Goal: Task Accomplishment & Management: Manage account settings

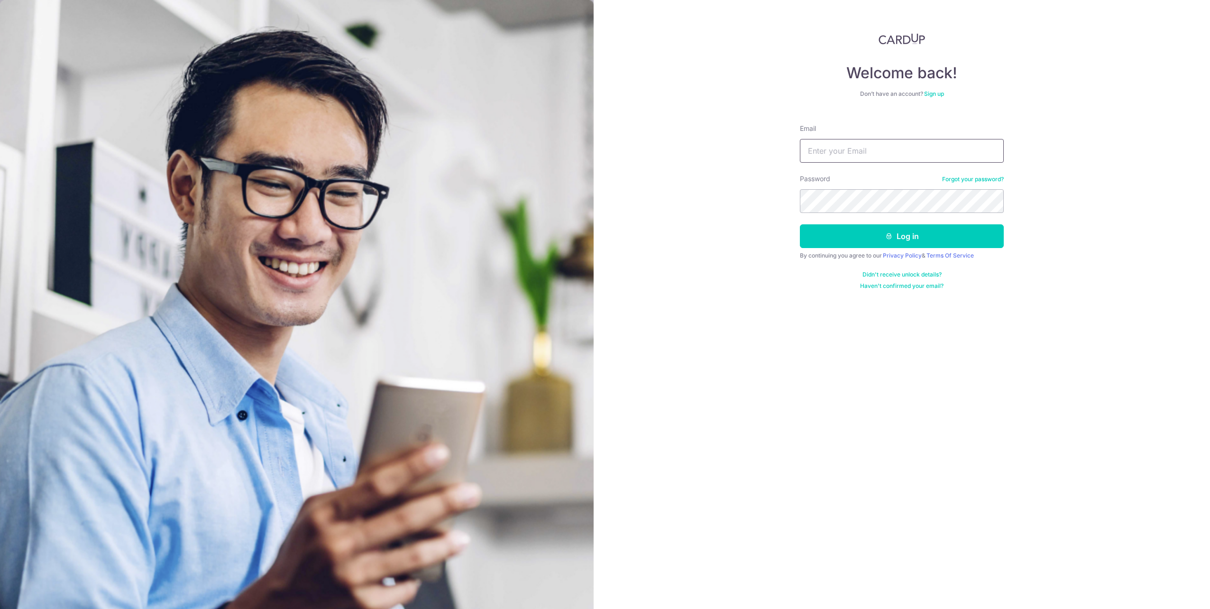
type input "[EMAIL_ADDRESS][DOMAIN_NAME]"
click at [952, 236] on button "Log in" at bounding box center [902, 236] width 204 height 24
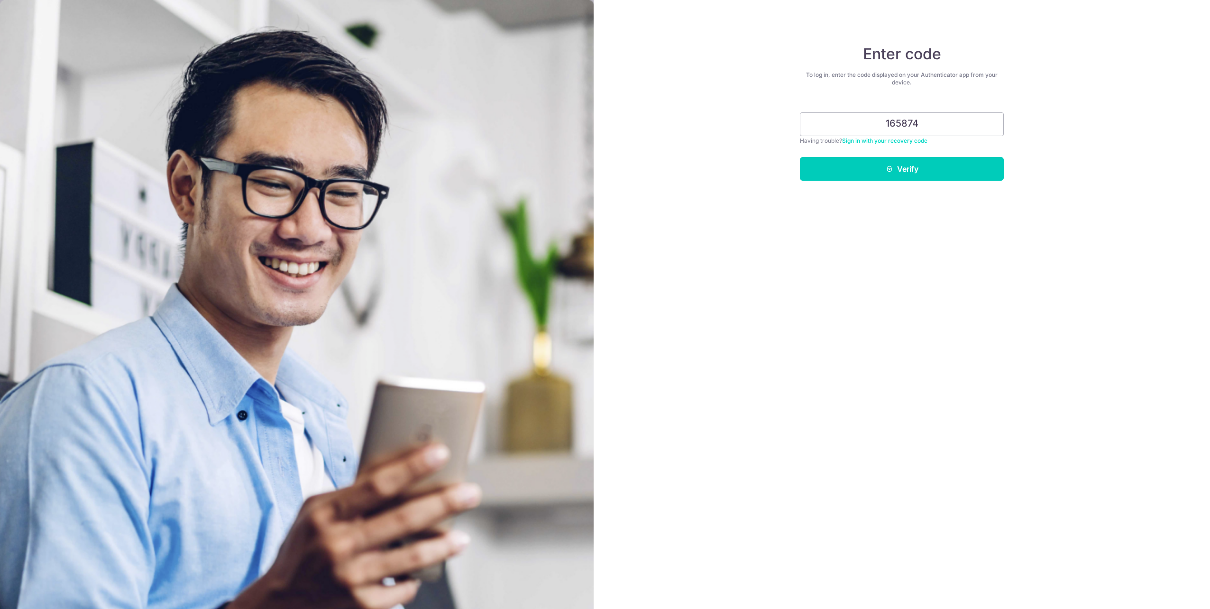
type input "165874"
click at [895, 164] on button "Verify" at bounding box center [902, 169] width 204 height 24
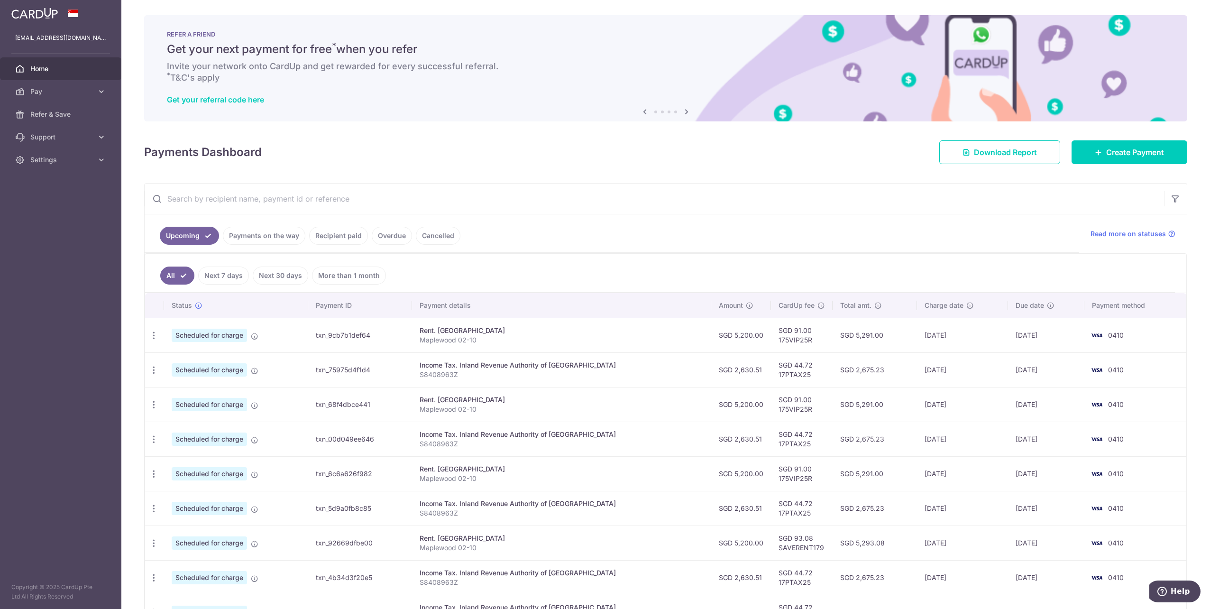
click at [63, 159] on span "Settings" at bounding box center [61, 159] width 63 height 9
click at [59, 184] on span "Account" at bounding box center [61, 182] width 63 height 9
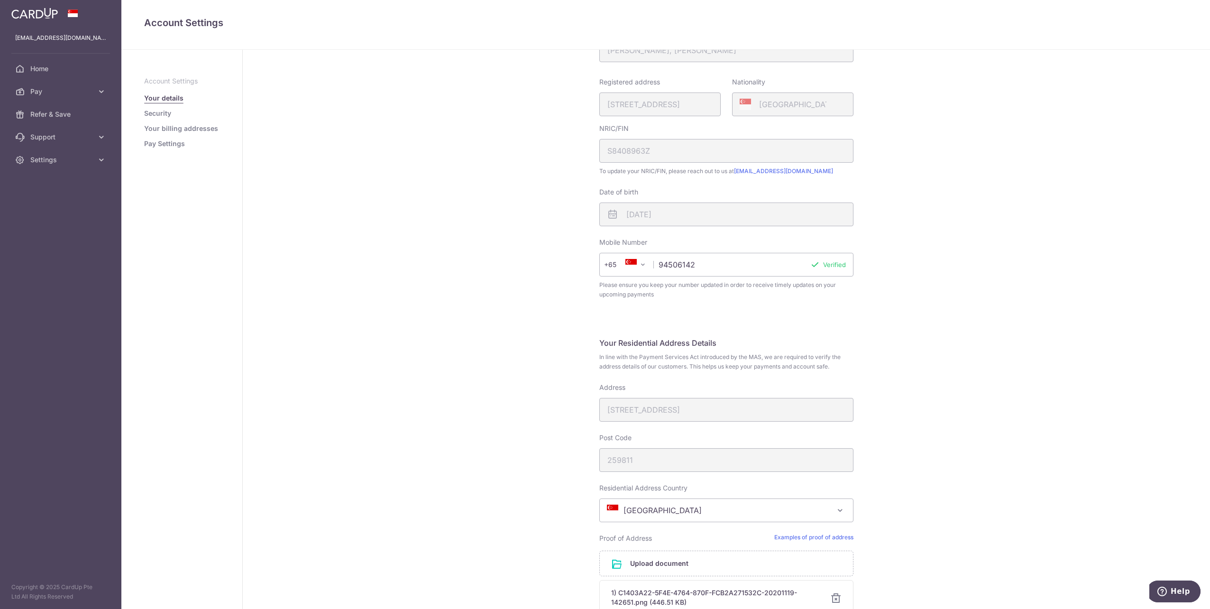
scroll to position [80, 0]
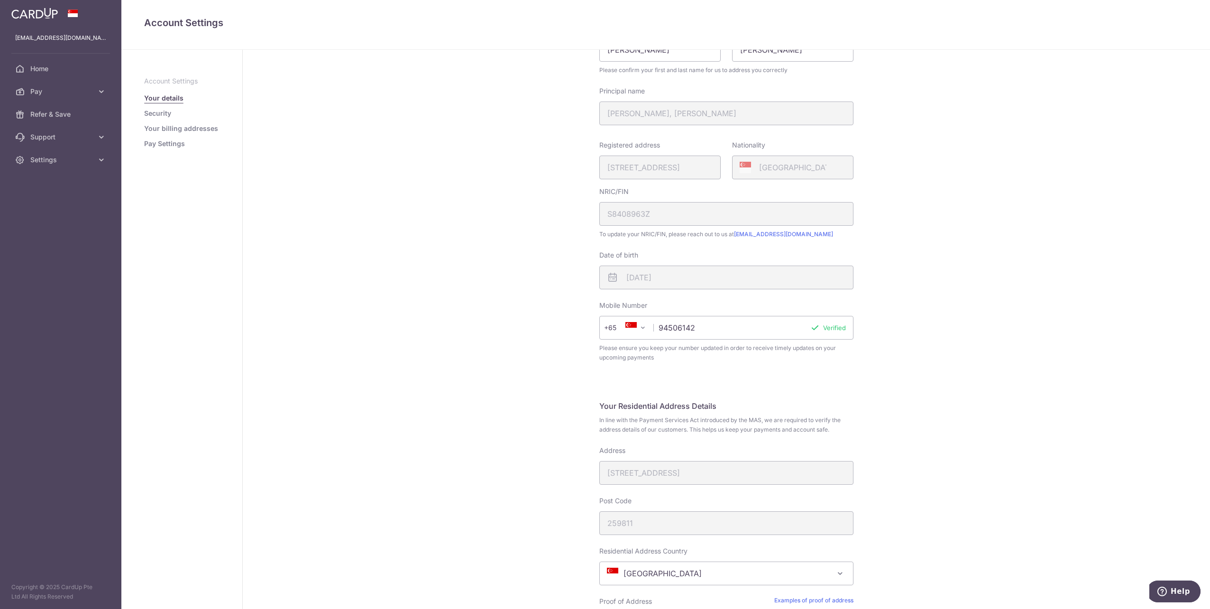
click at [166, 110] on link "Security" at bounding box center [157, 113] width 27 height 9
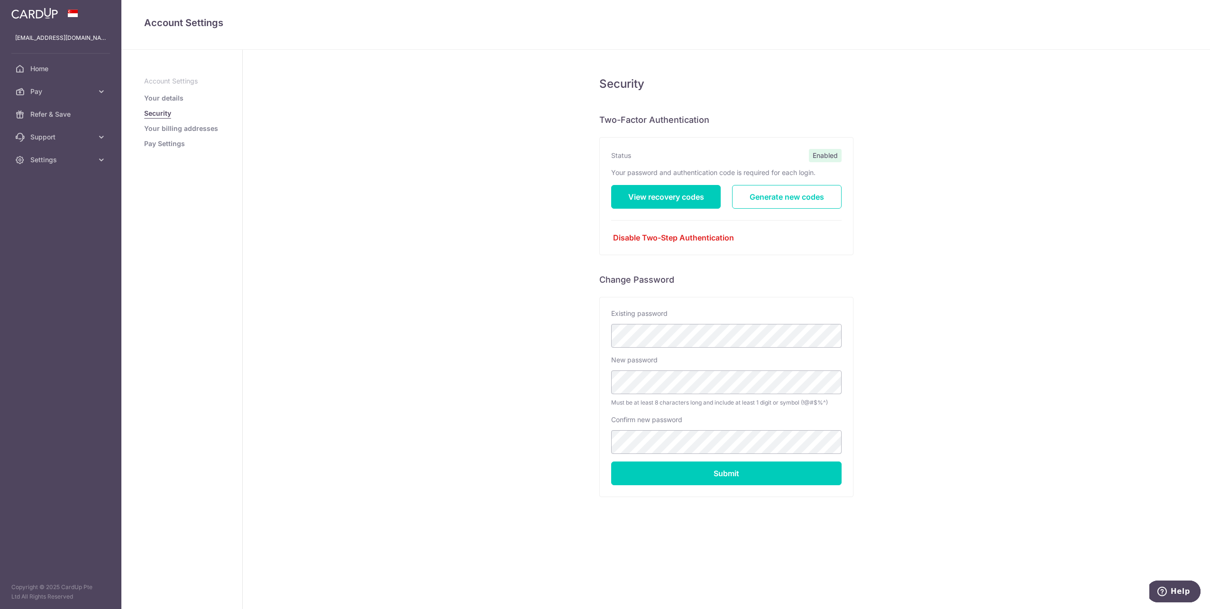
click at [166, 131] on link "Your billing addresses" at bounding box center [181, 128] width 74 height 9
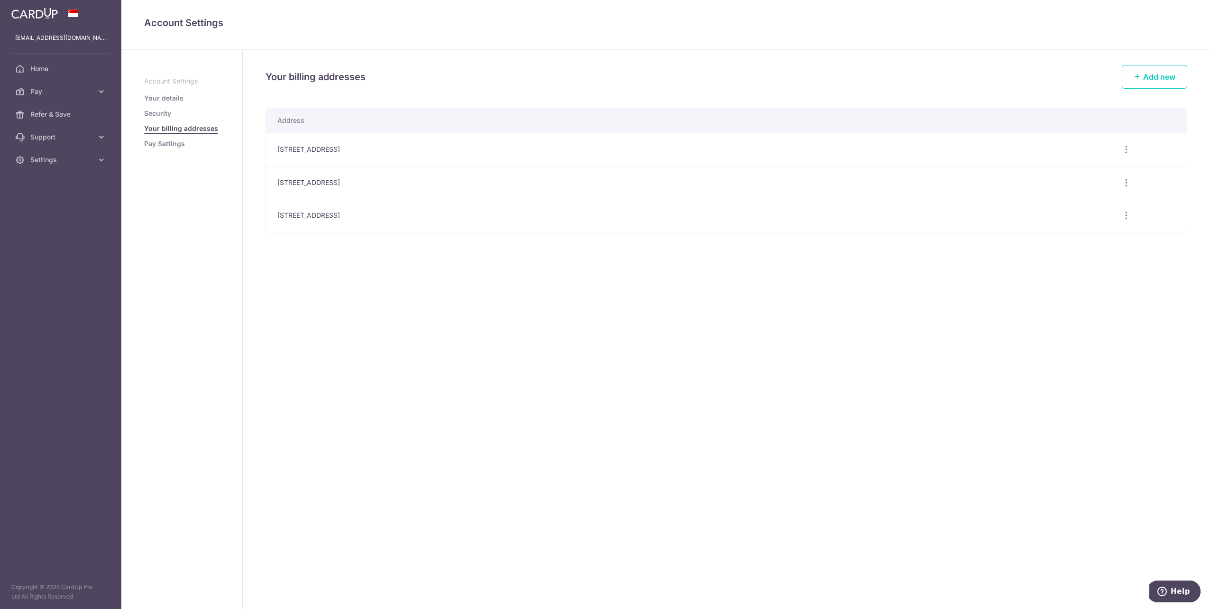
click at [171, 143] on link "Pay Settings" at bounding box center [164, 143] width 41 height 9
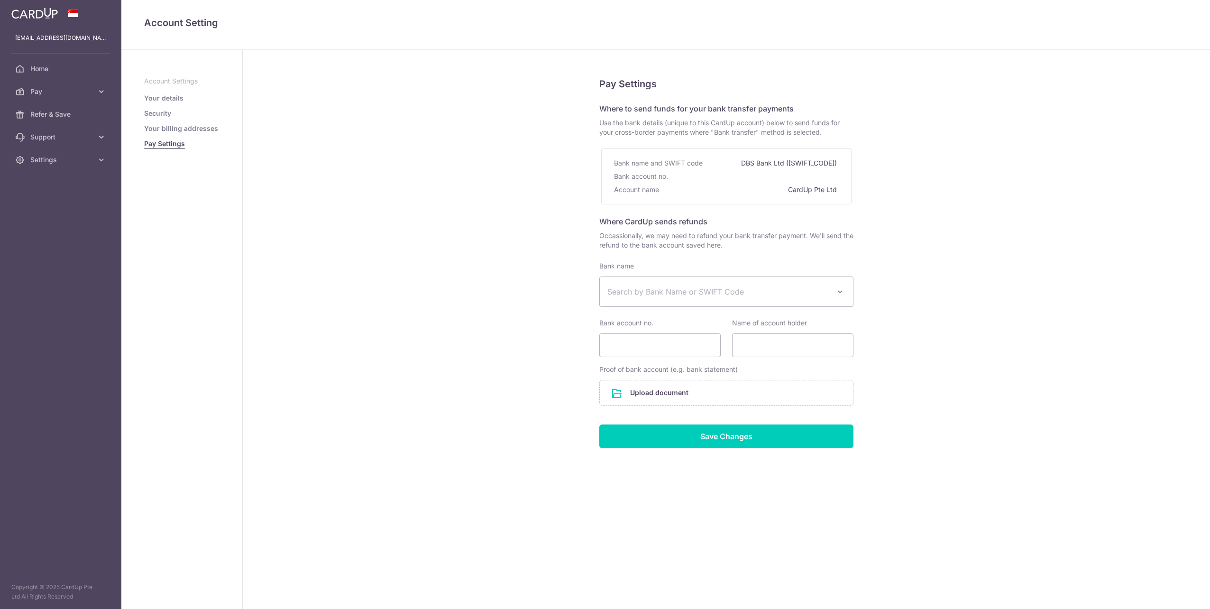
select select
click at [58, 69] on span "Home" at bounding box center [61, 68] width 63 height 9
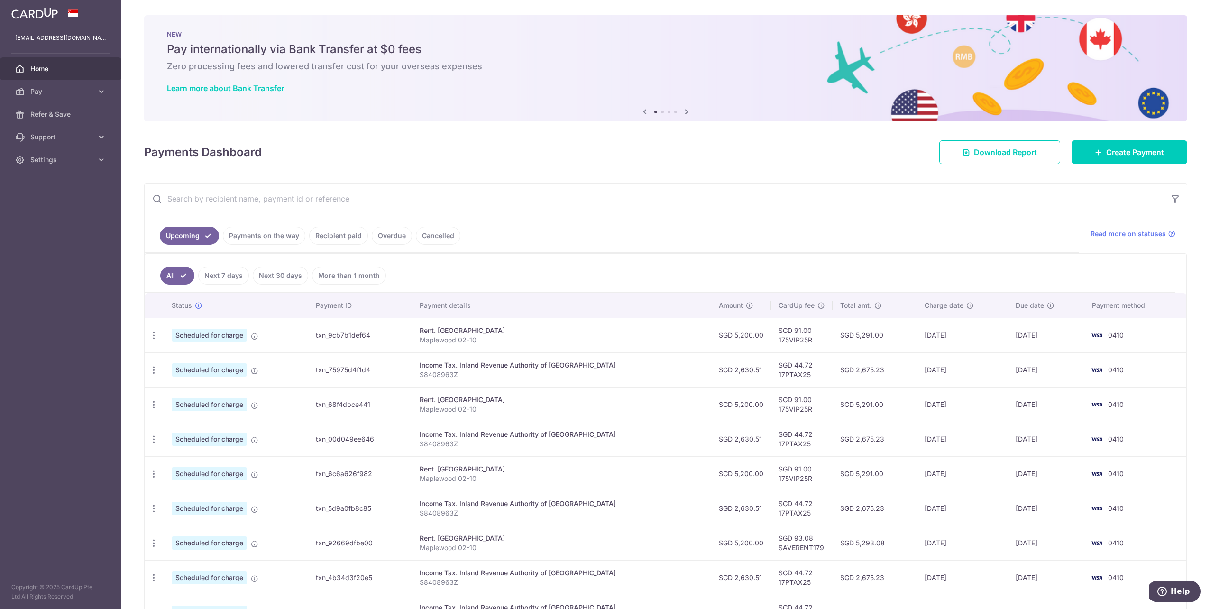
click at [156, 337] on icon "button" at bounding box center [154, 335] width 10 height 10
click at [170, 362] on link "Update payment" at bounding box center [195, 361] width 99 height 23
radio input "true"
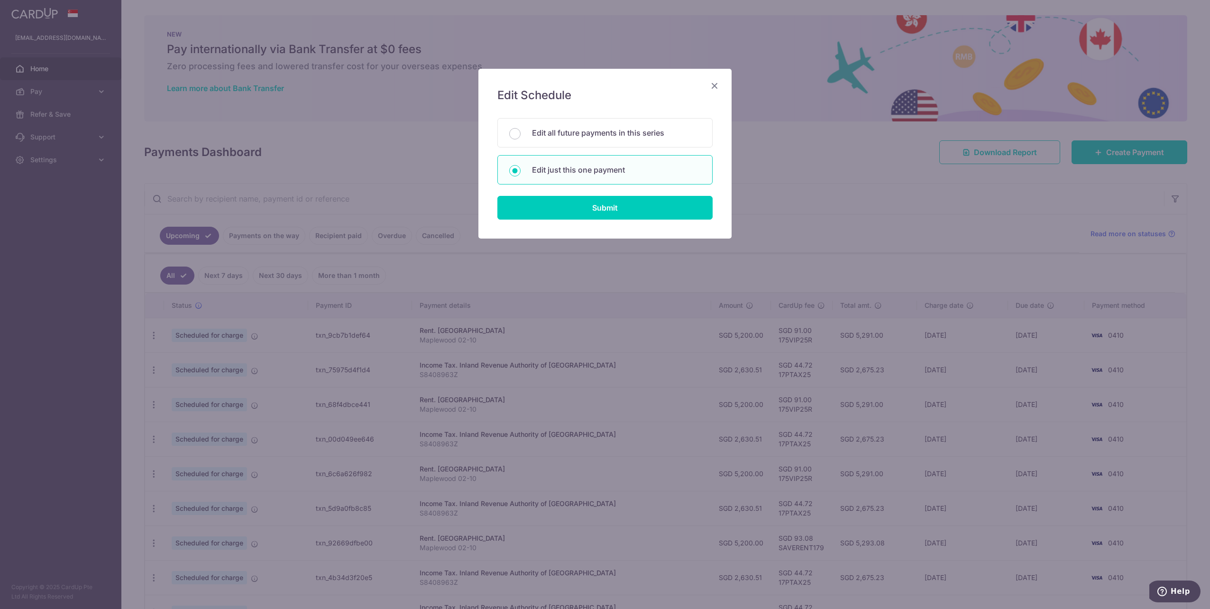
click at [576, 137] on p "Edit all future payments in this series" at bounding box center [616, 132] width 169 height 11
click at [521, 137] on input "Edit all future payments in this series" at bounding box center [514, 133] width 11 height 11
radio input "true"
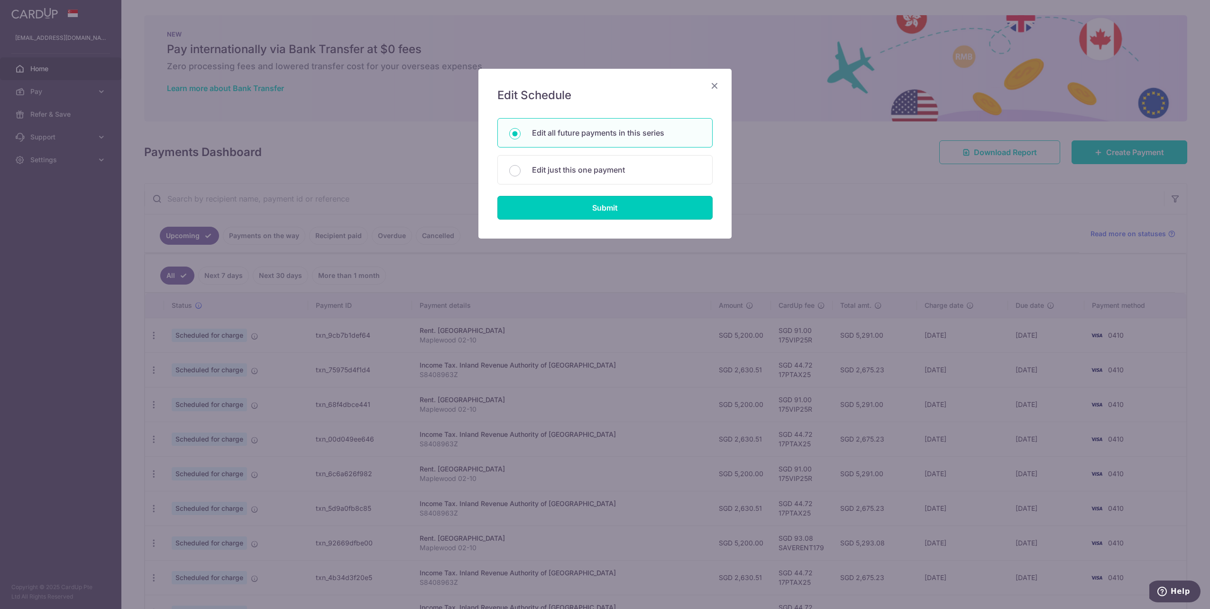
click at [571, 209] on input "Submit" at bounding box center [604, 208] width 215 height 24
radio input "true"
type input "5,200.00"
type input "Maplewood 02-10"
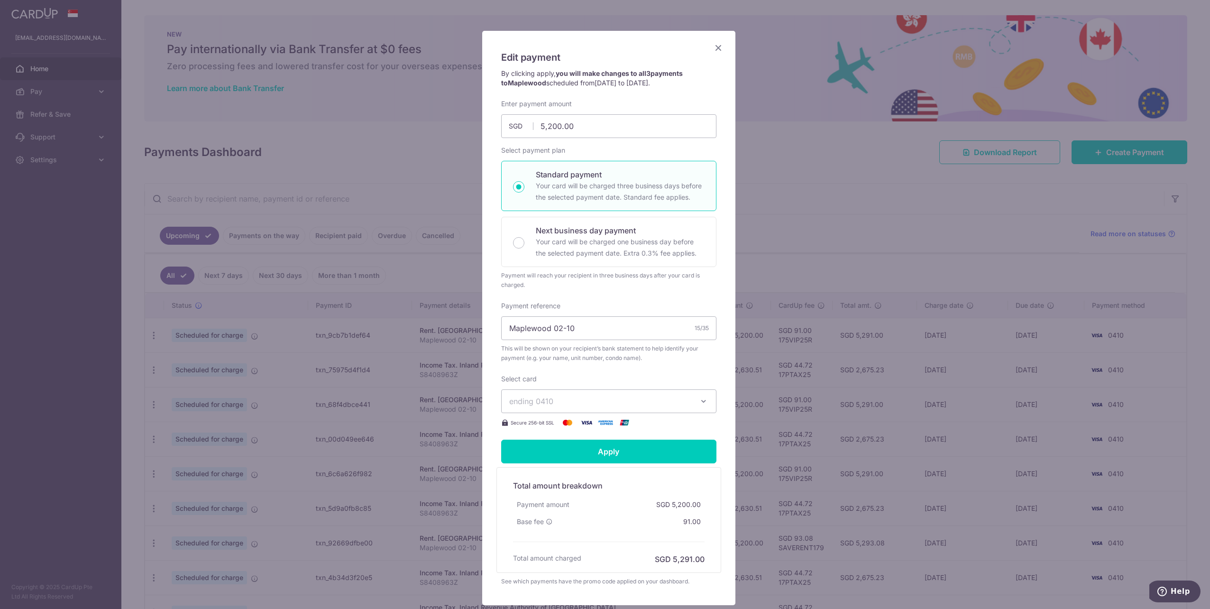
scroll to position [95, 0]
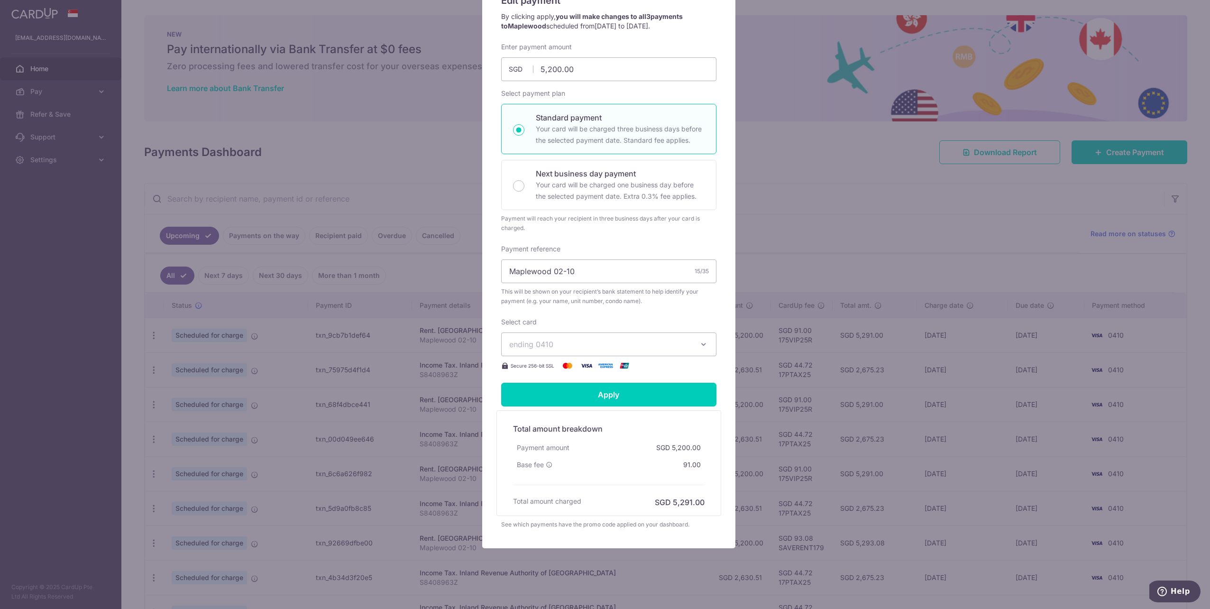
click at [542, 338] on button "ending 0410" at bounding box center [608, 344] width 215 height 24
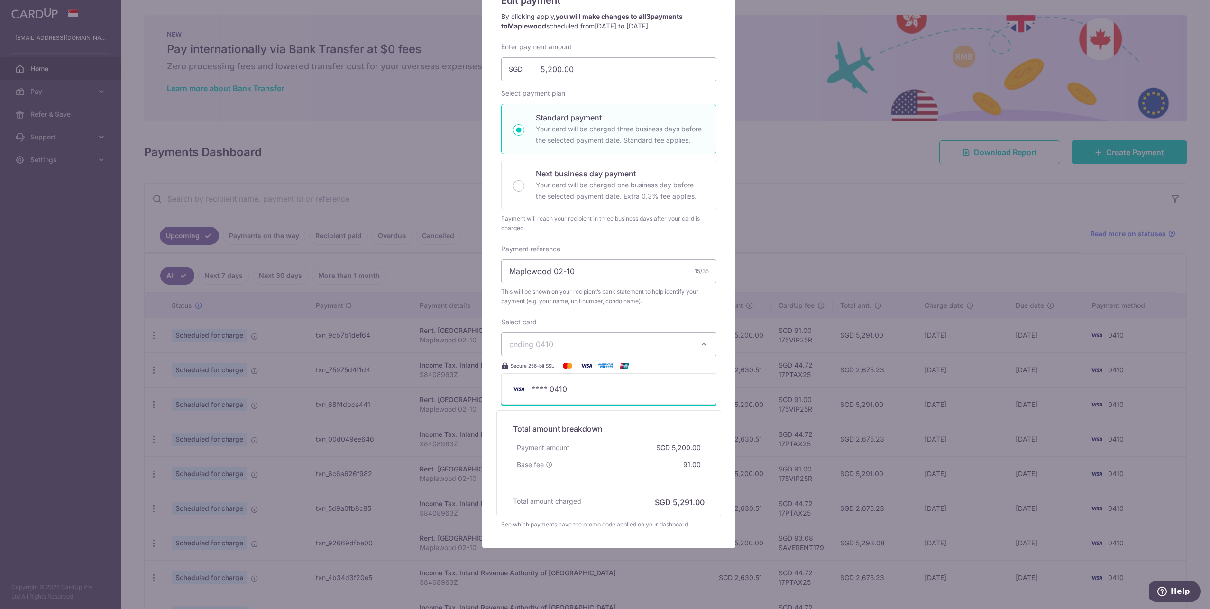
click at [542, 338] on button "ending 0410" at bounding box center [608, 344] width 215 height 24
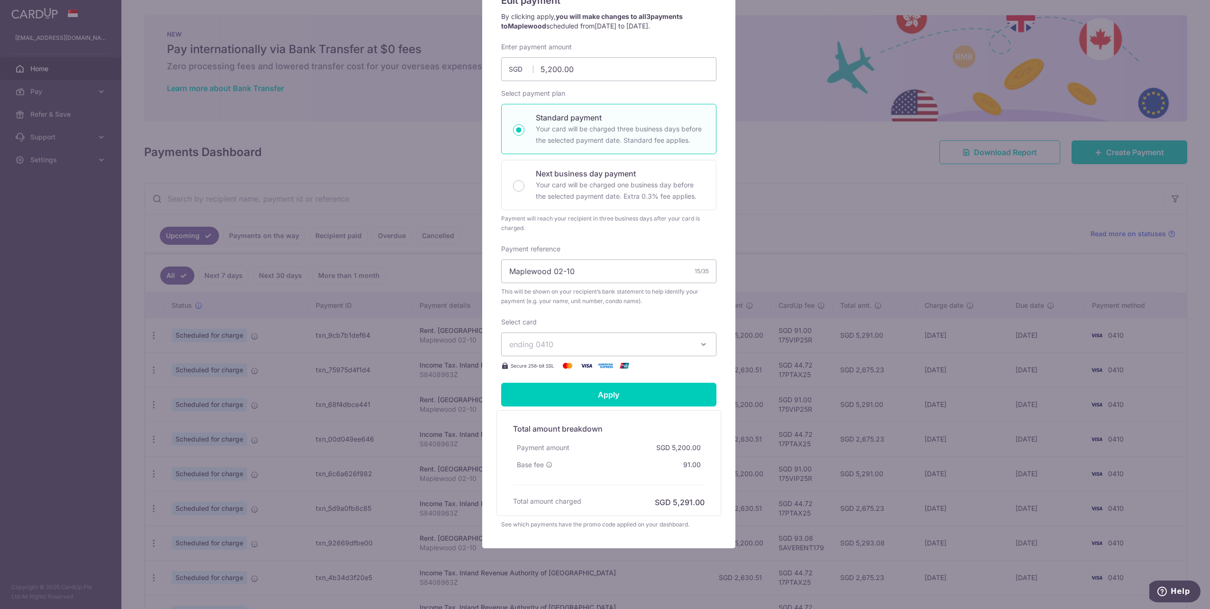
click at [605, 344] on span "ending 0410" at bounding box center [600, 344] width 182 height 11
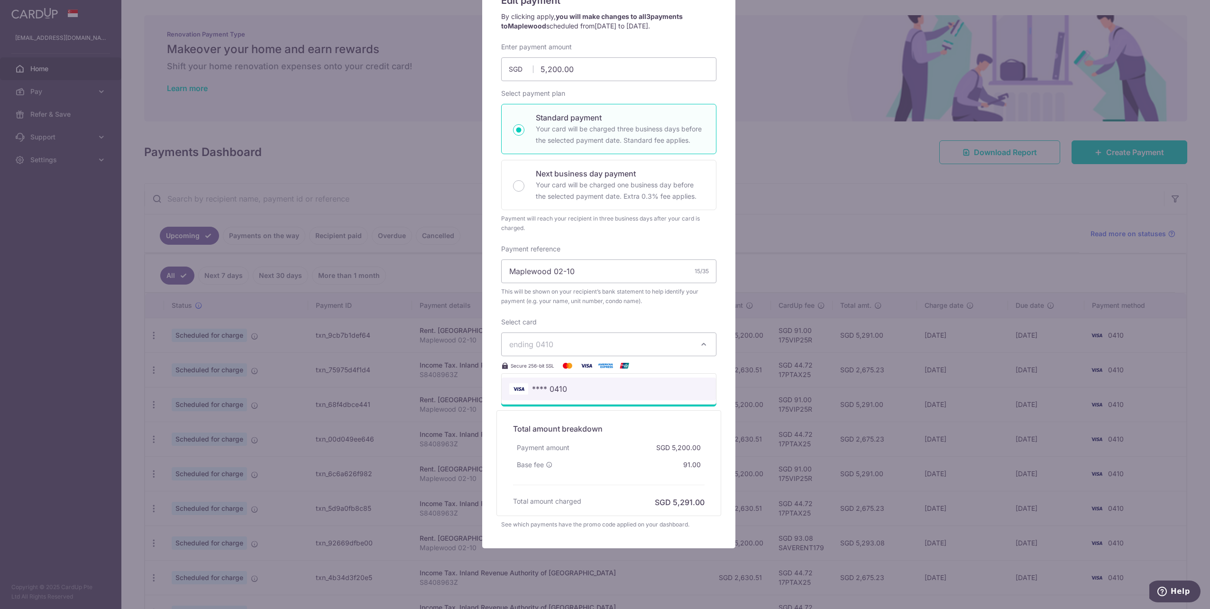
click at [536, 393] on span "**** 0410" at bounding box center [549, 388] width 35 height 11
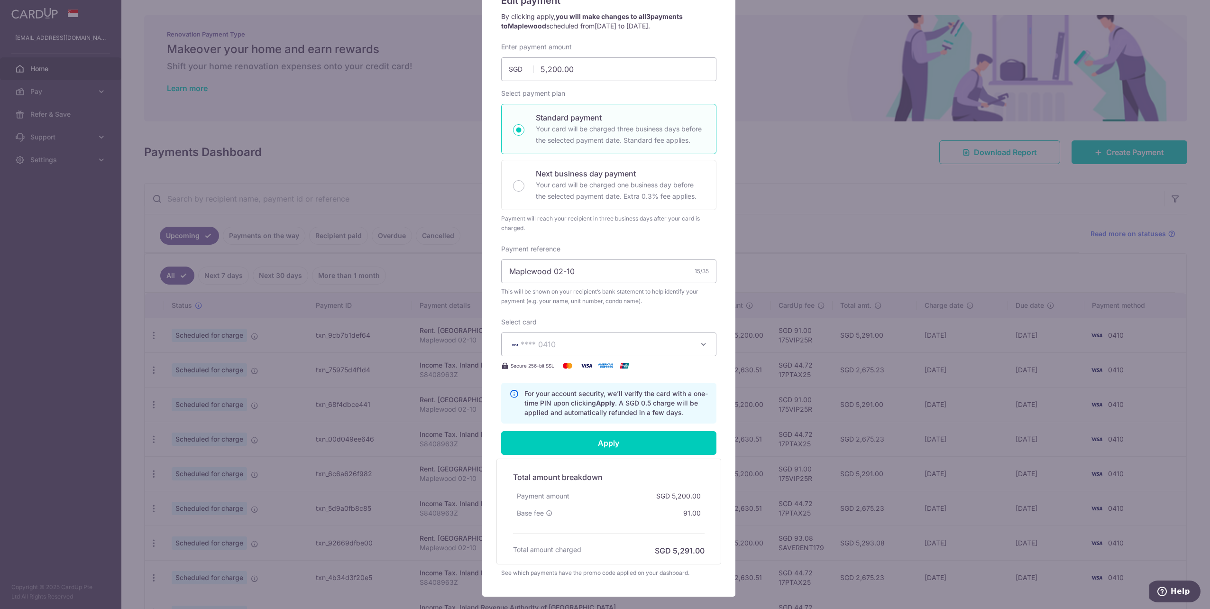
click at [546, 347] on span "**** 0410" at bounding box center [538, 344] width 35 height 9
click at [540, 346] on span "**** 0410" at bounding box center [538, 344] width 35 height 9
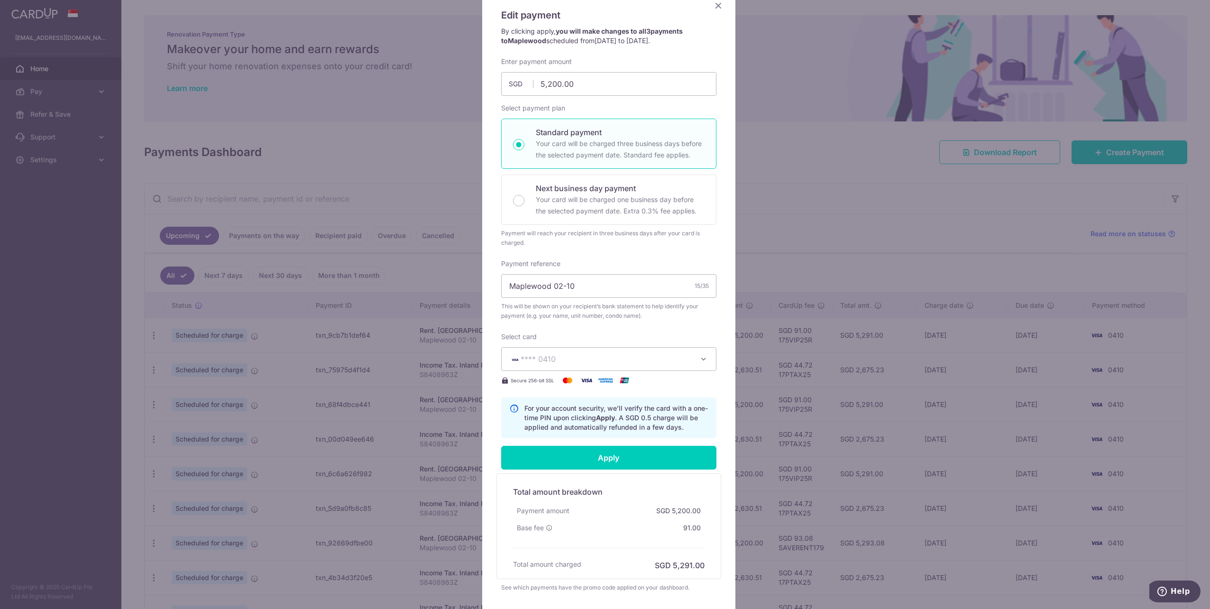
scroll to position [0, 0]
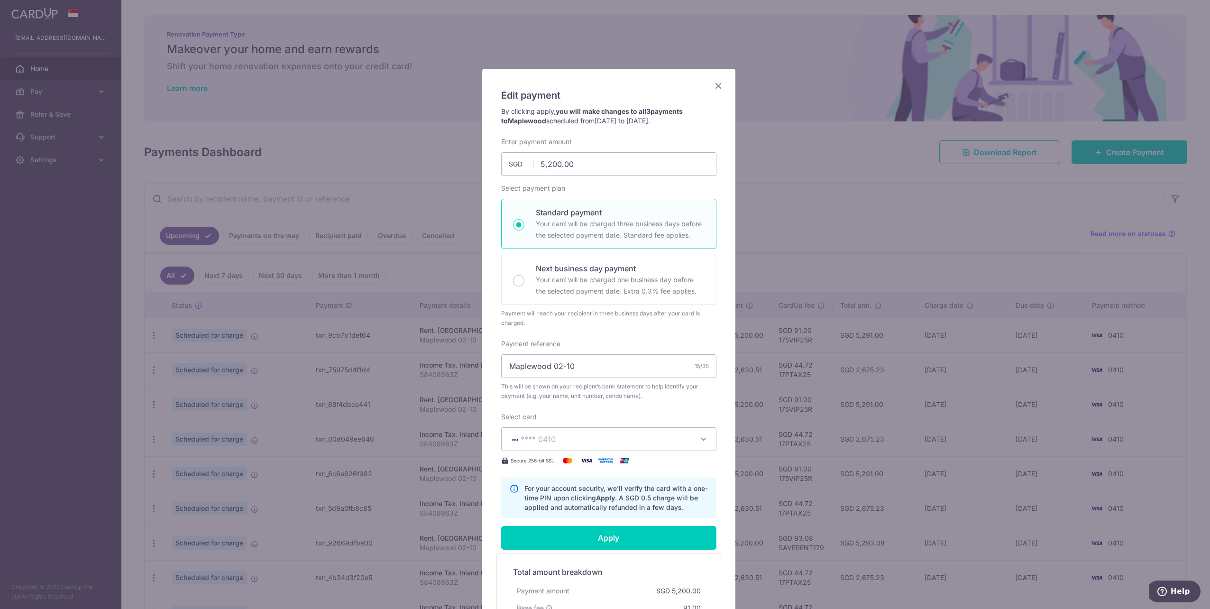
click at [716, 85] on icon "Close" at bounding box center [718, 86] width 11 height 12
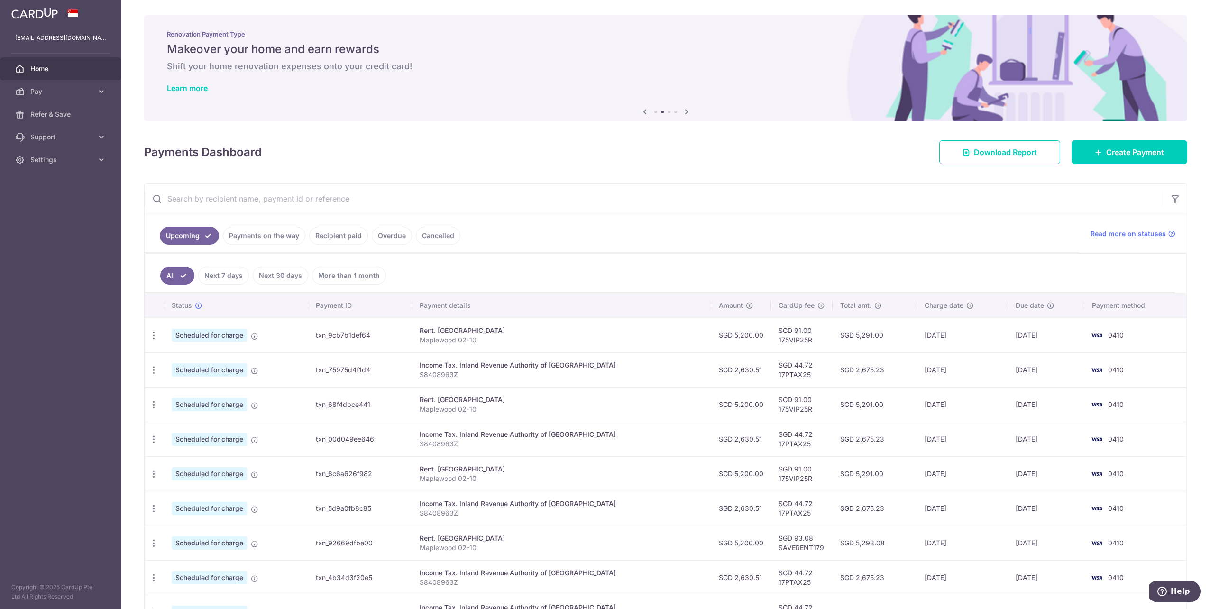
click at [97, 90] on icon at bounding box center [101, 91] width 9 height 9
click at [41, 156] on span "Cards" at bounding box center [61, 159] width 63 height 9
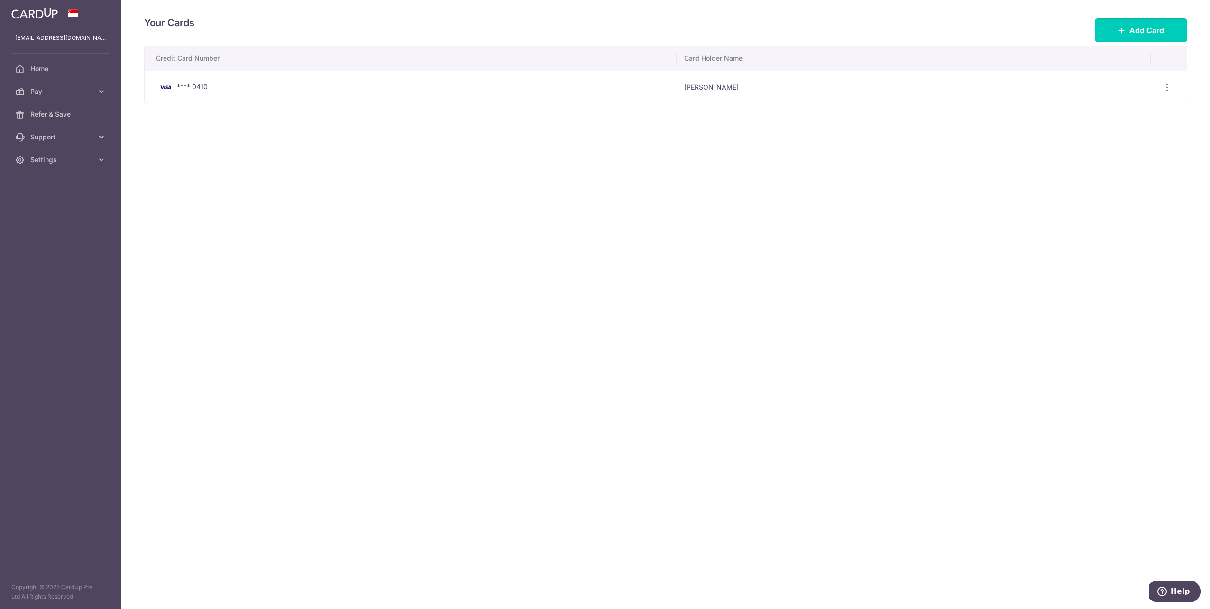
click at [1111, 29] on button "Add Card" at bounding box center [1141, 30] width 92 height 24
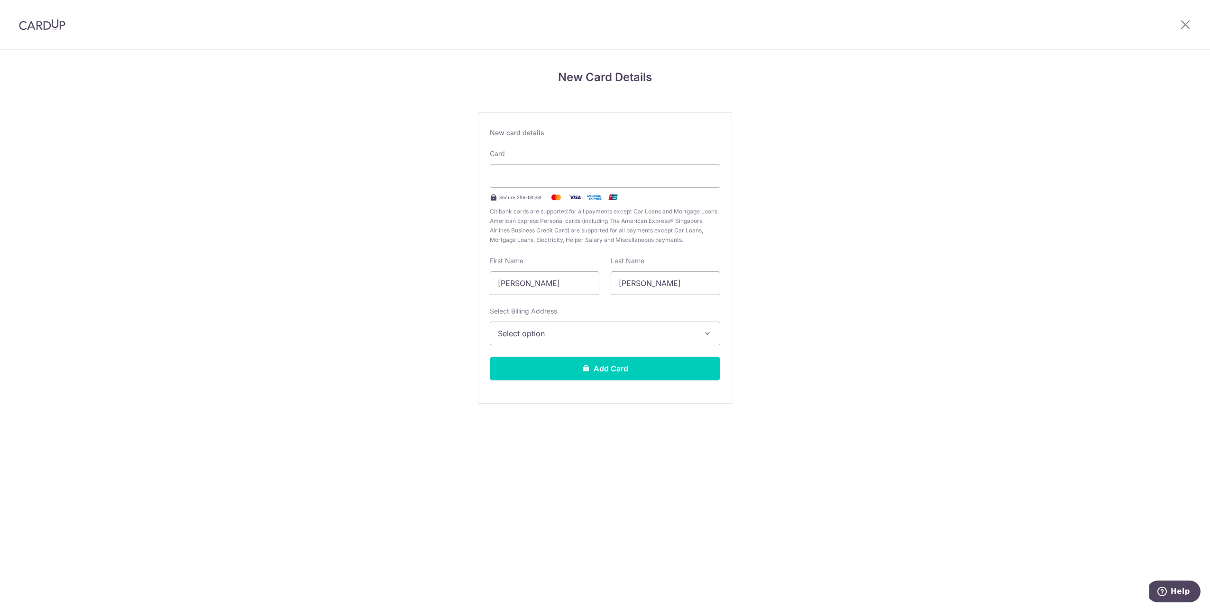
click at [587, 335] on span "Select option" at bounding box center [596, 333] width 197 height 11
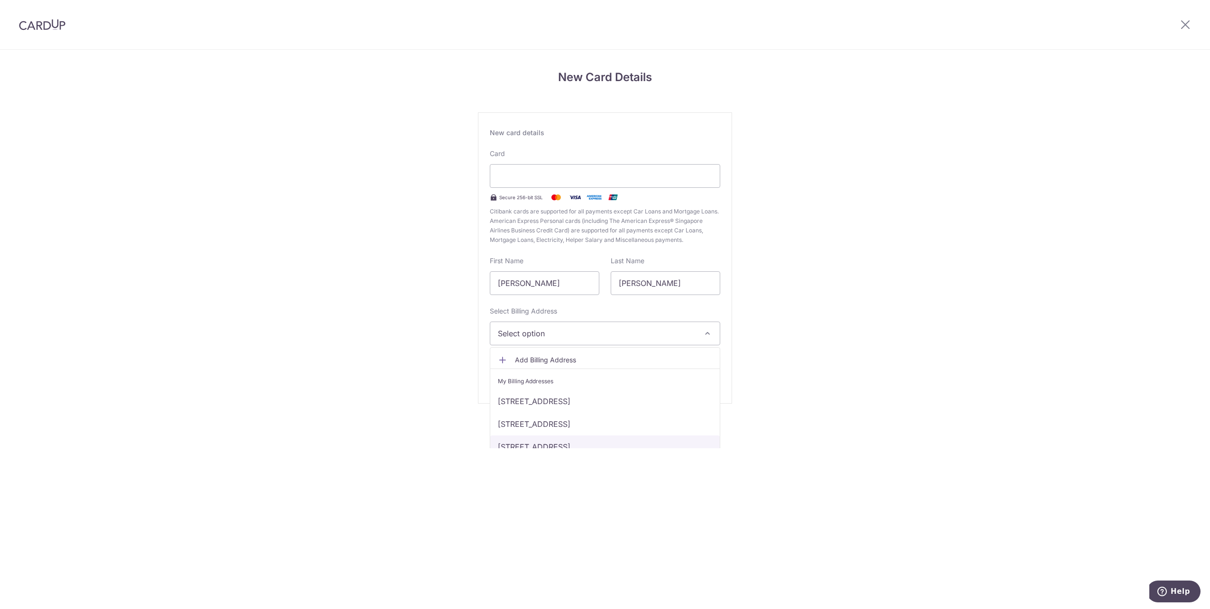
click at [565, 446] on link "985 Bukit Timah Road 02-10, Singapore, Singapore-589627" at bounding box center [604, 446] width 229 height 23
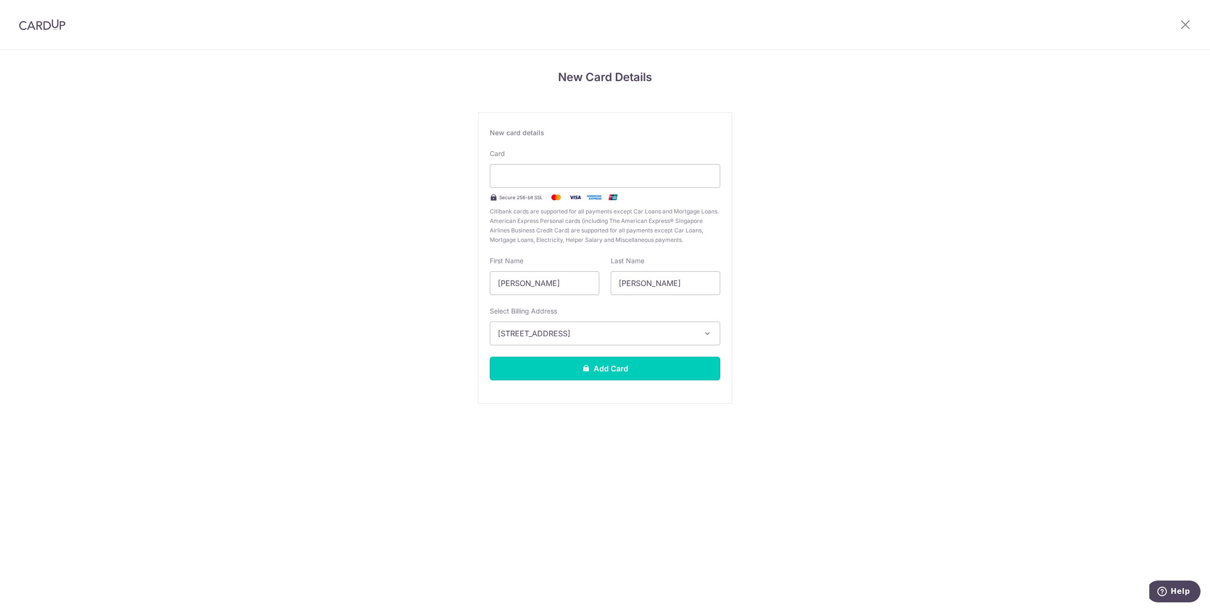
click at [584, 376] on button "Add Card" at bounding box center [605, 369] width 230 height 24
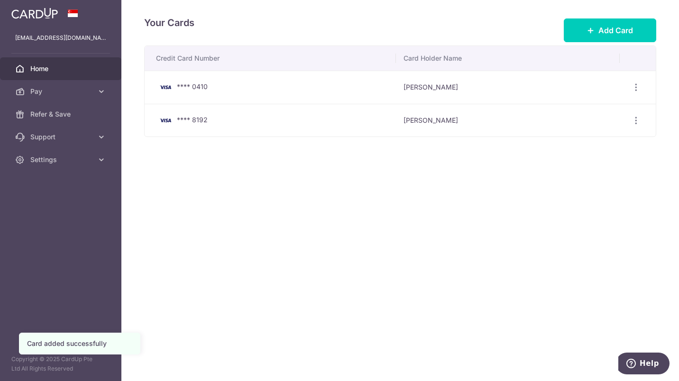
click at [40, 68] on span "Home" at bounding box center [61, 68] width 63 height 9
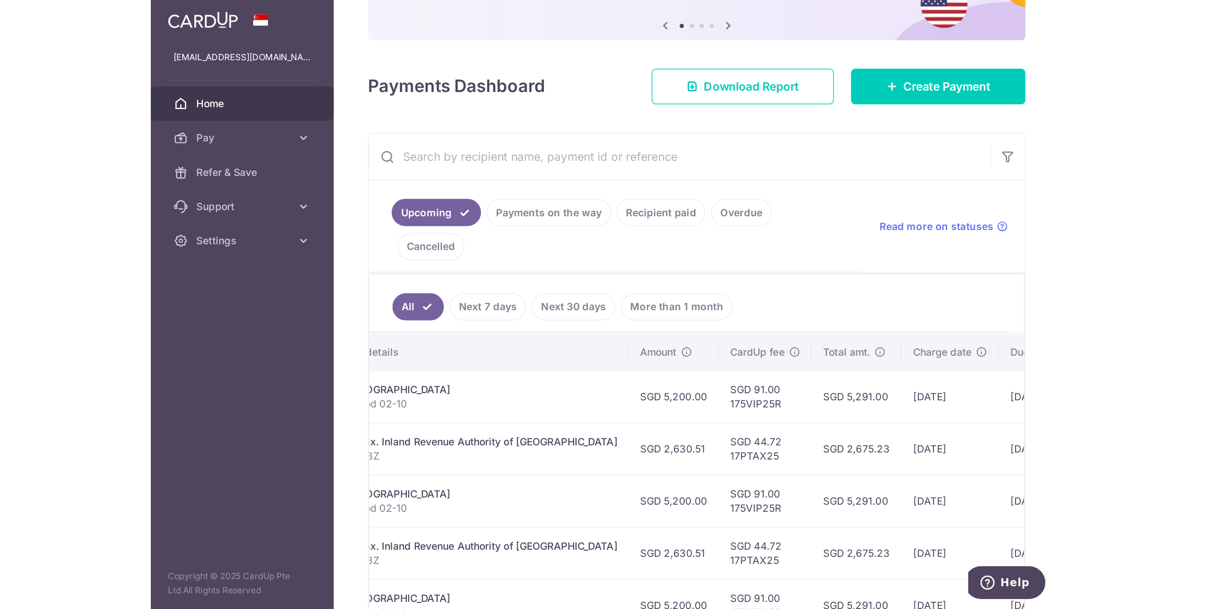
scroll to position [55, 0]
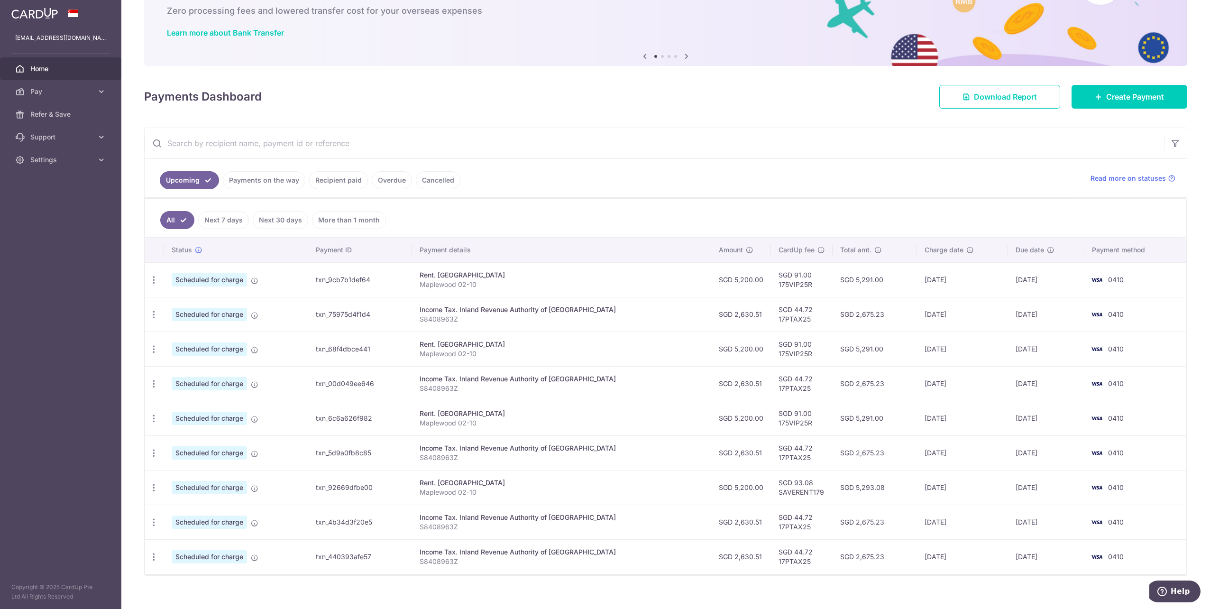
click at [153, 274] on div "Update payment Cancel payment" at bounding box center [154, 280] width 18 height 18
click at [153, 282] on icon "button" at bounding box center [154, 280] width 10 height 10
click at [173, 303] on span "Update payment" at bounding box center [204, 305] width 64 height 11
radio input "true"
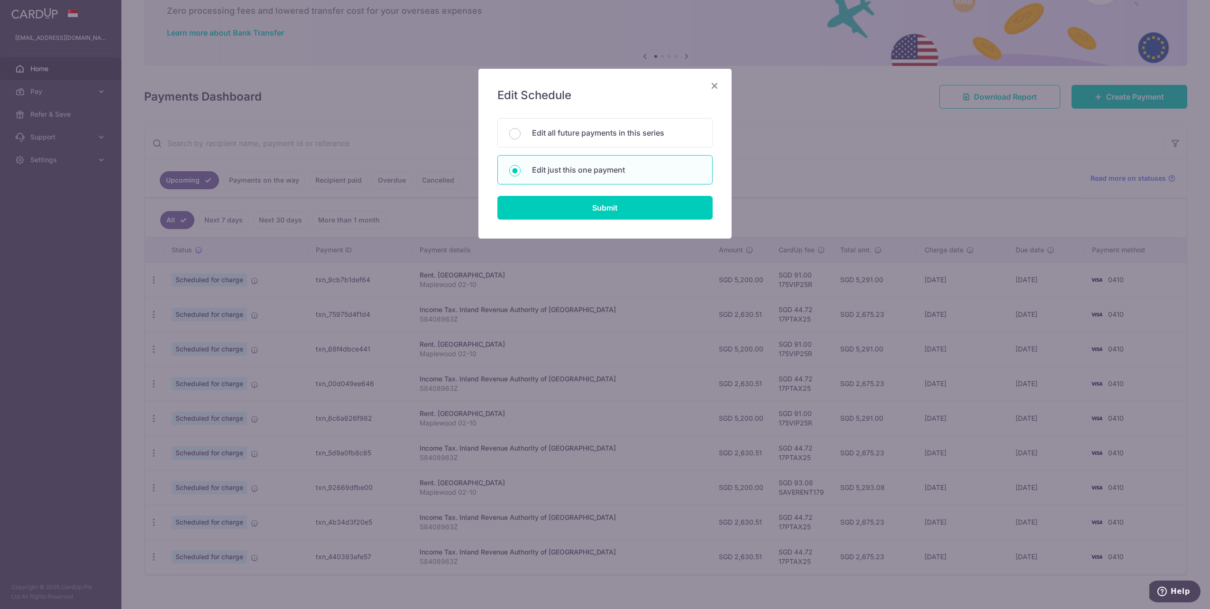
click at [587, 136] on p "Edit all future payments in this series" at bounding box center [616, 132] width 169 height 11
click at [521, 136] on input "Edit all future payments in this series" at bounding box center [514, 133] width 11 height 11
radio input "true"
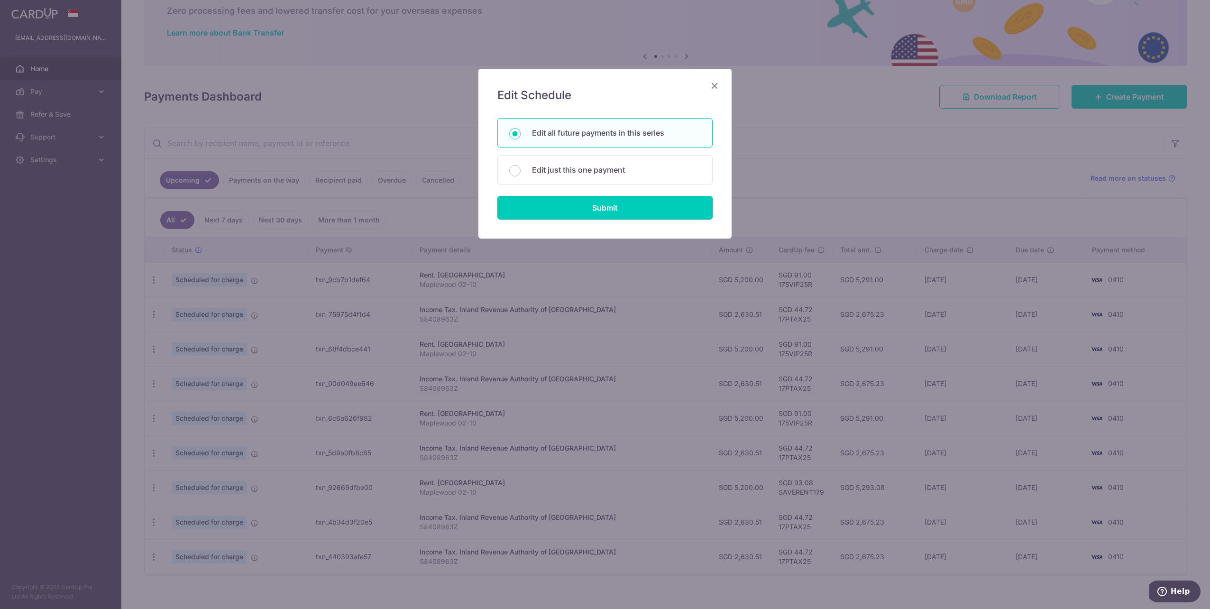
click at [582, 214] on input "Submit" at bounding box center [604, 208] width 215 height 24
radio input "true"
type input "5,200.00"
type input "Maplewood 02-10"
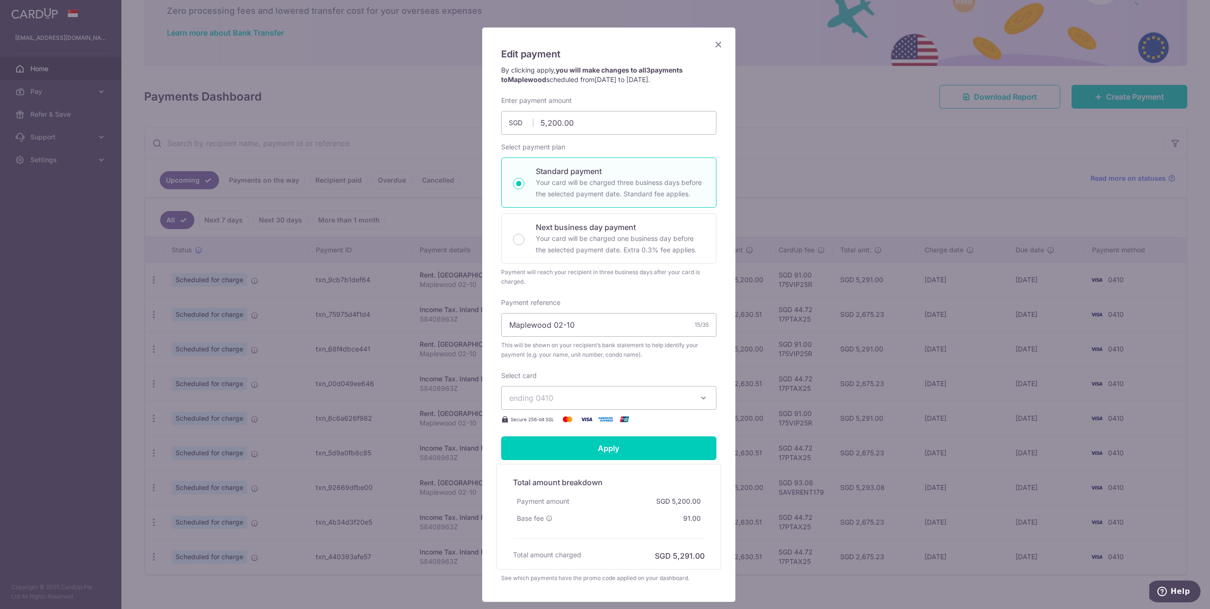
scroll to position [103, 0]
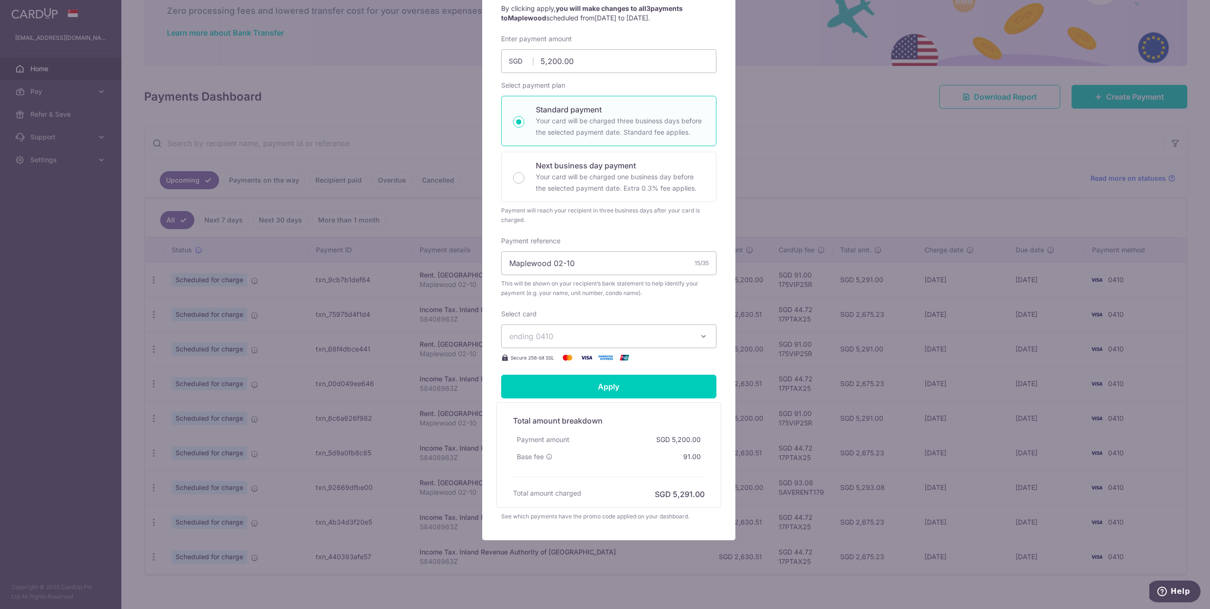
click at [590, 334] on span "ending 0410" at bounding box center [600, 335] width 182 height 11
click at [562, 381] on span "**** 8192" at bounding box center [549, 403] width 35 height 11
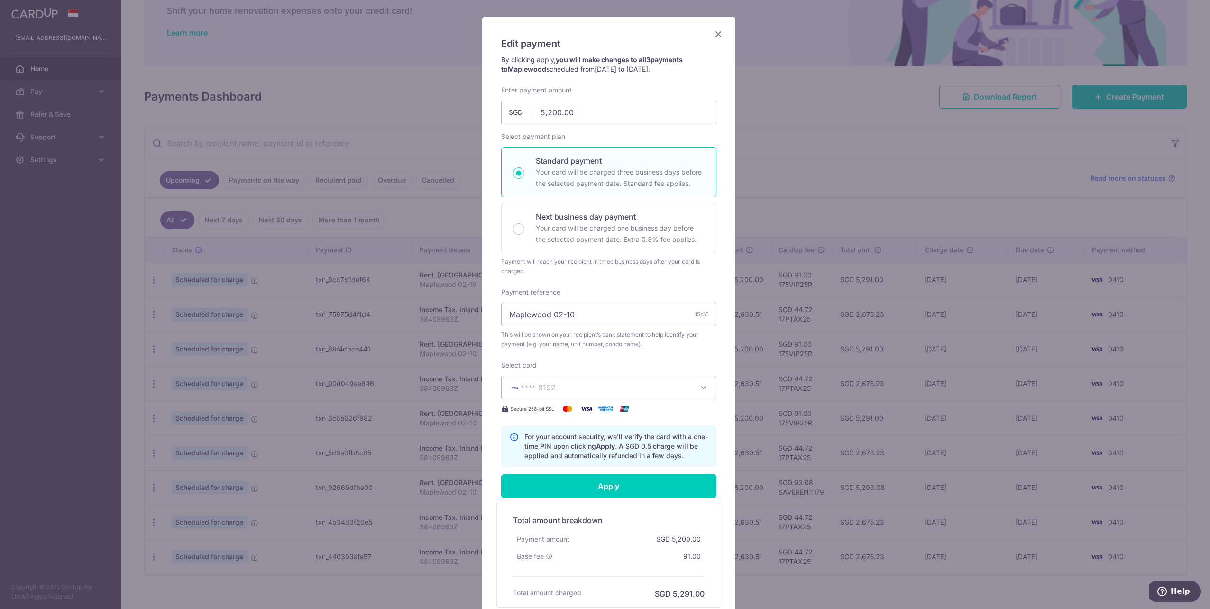
scroll to position [104, 0]
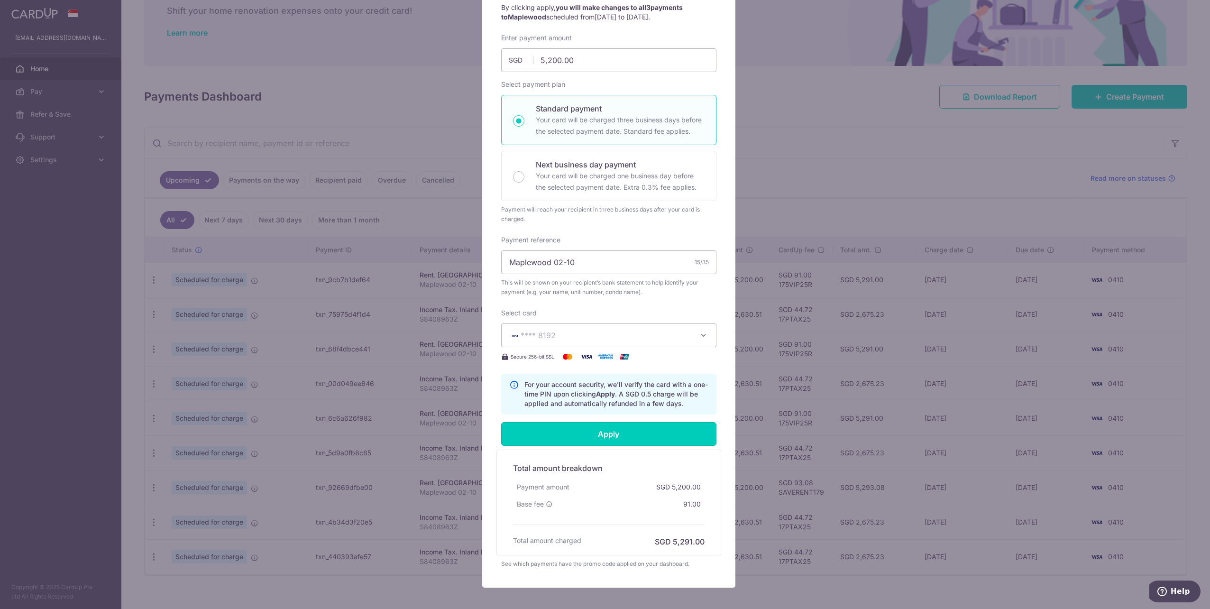
click at [602, 381] on input "Apply" at bounding box center [608, 434] width 215 height 24
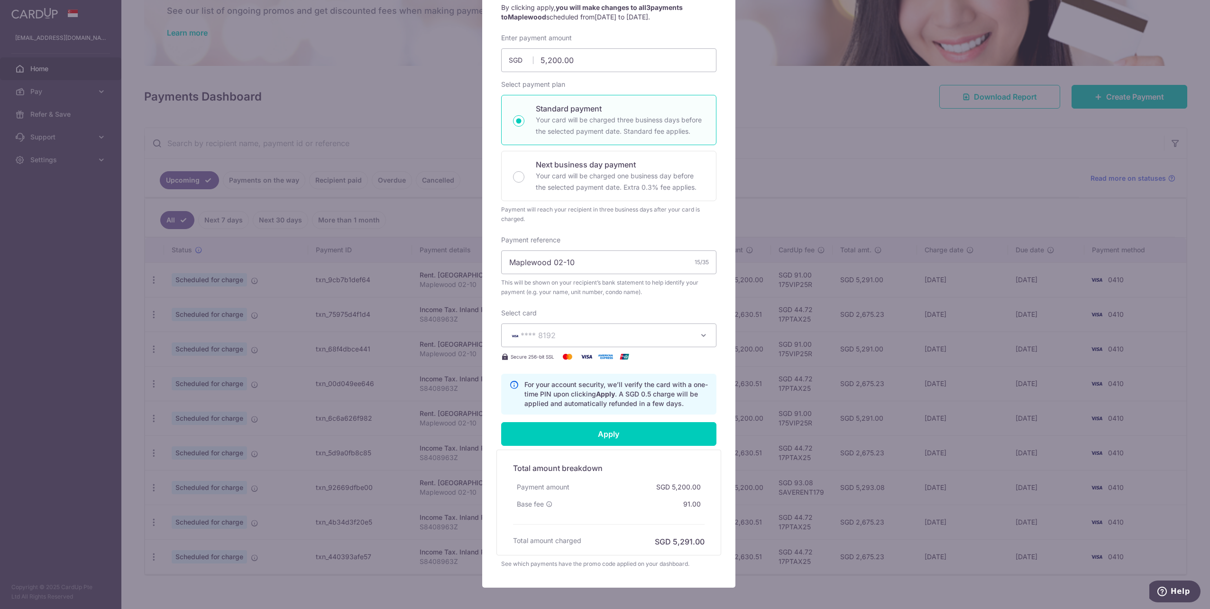
type input "Successfully Applied"
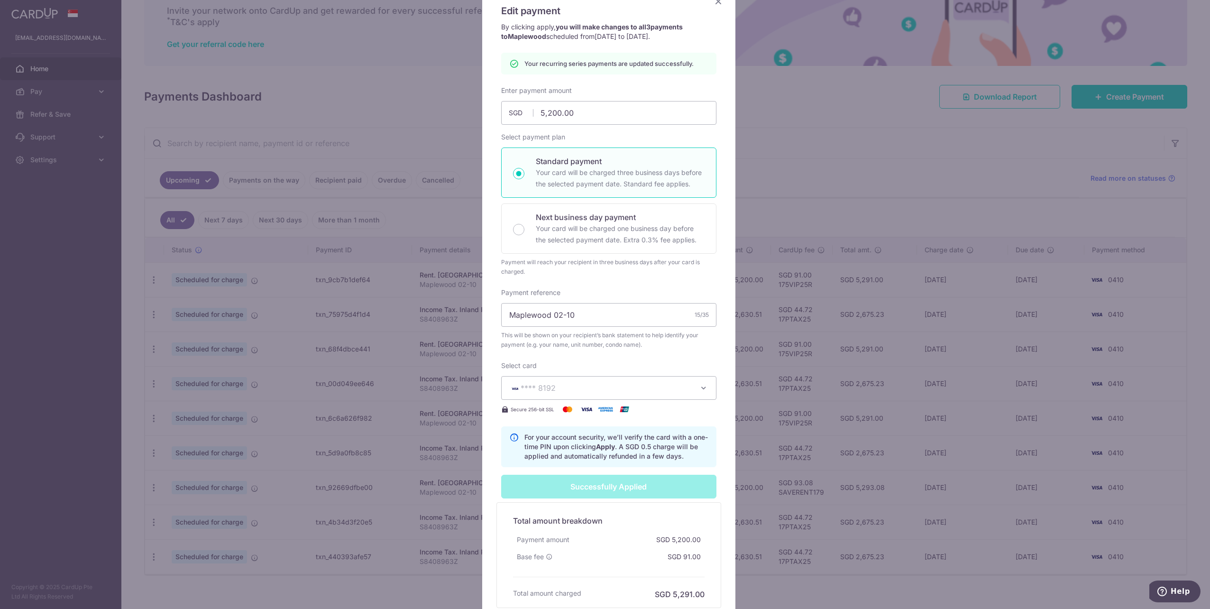
scroll to position [0, 0]
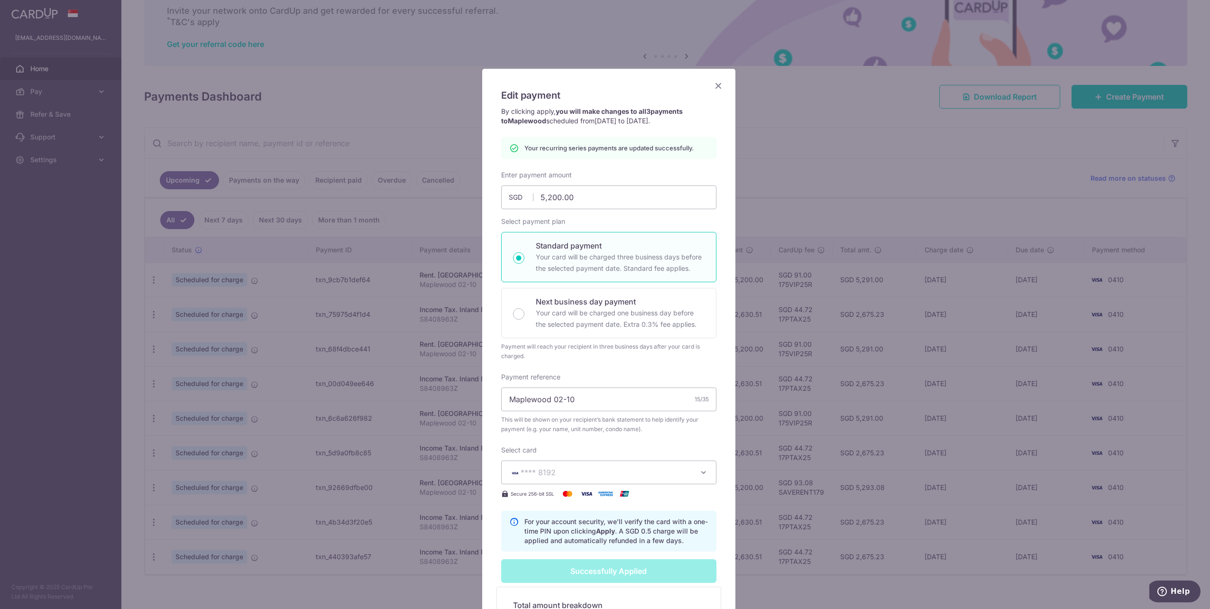
click at [679, 85] on icon "Close" at bounding box center [718, 86] width 11 height 12
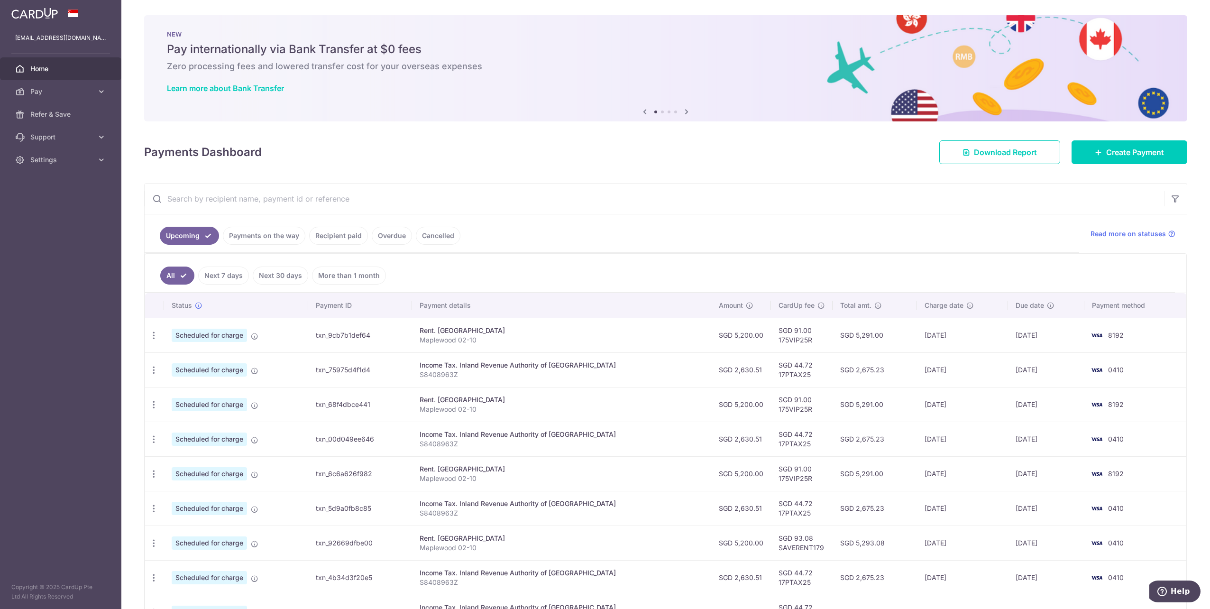
click at [153, 337] on icon "button" at bounding box center [154, 335] width 10 height 10
click at [181, 353] on link "Update payment" at bounding box center [195, 361] width 99 height 23
radio input "true"
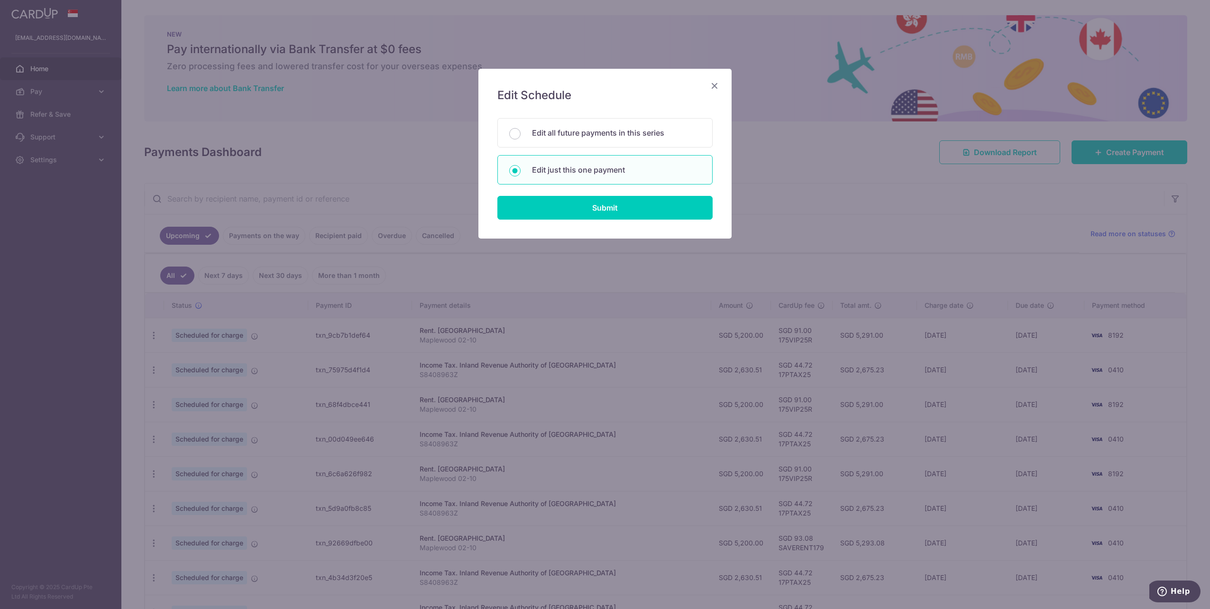
click at [583, 137] on p "Edit all future payments in this series" at bounding box center [616, 132] width 169 height 11
click at [521, 137] on input "Edit all future payments in this series" at bounding box center [514, 133] width 11 height 11
radio input "true"
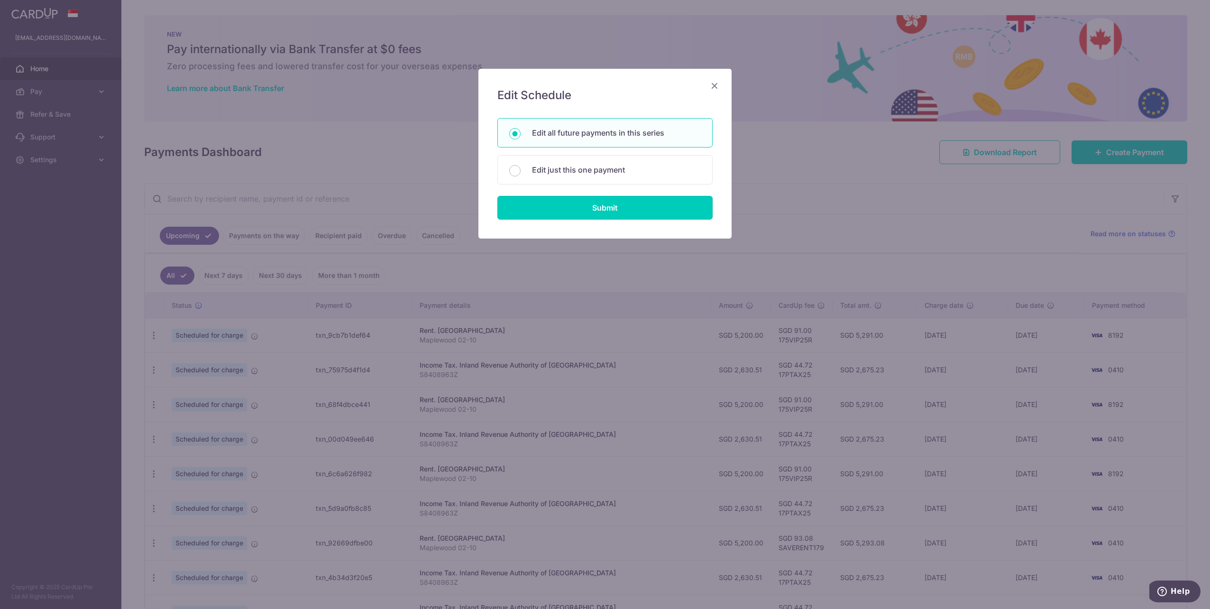
click at [586, 197] on input "Submit" at bounding box center [604, 208] width 215 height 24
radio input "true"
type input "5,200.00"
type input "Maplewood 02-10"
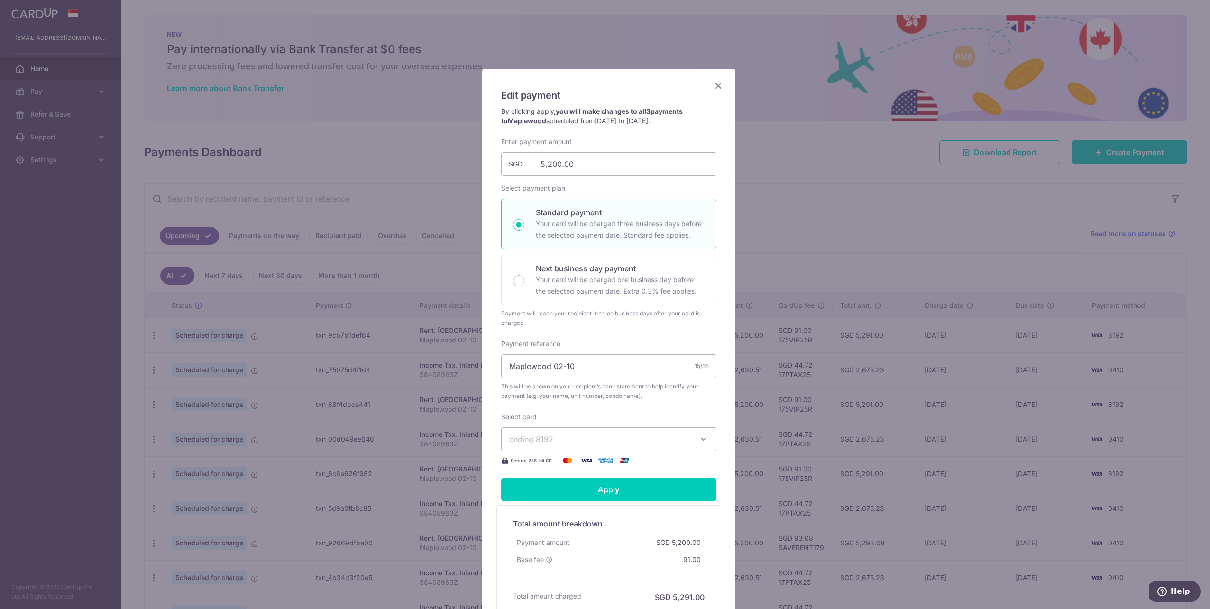
click at [719, 87] on icon "Close" at bounding box center [718, 86] width 11 height 12
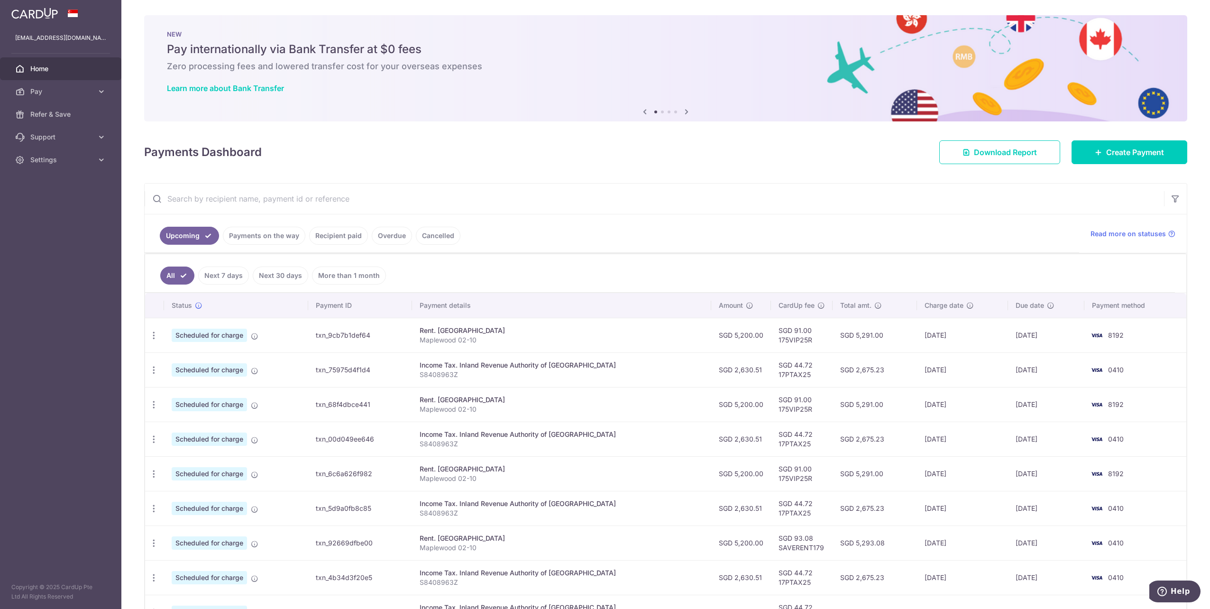
click at [157, 370] on icon "button" at bounding box center [154, 370] width 10 height 10
click at [182, 391] on span "Update payment" at bounding box center [204, 395] width 64 height 11
radio input "true"
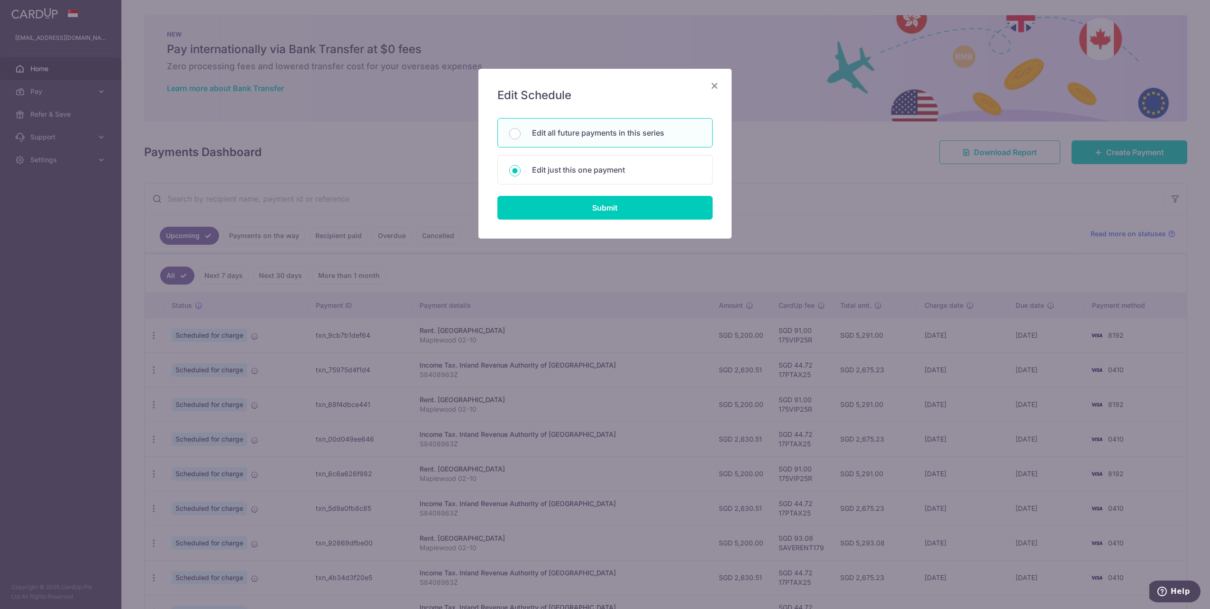
click at [582, 130] on p "Edit all future payments in this series" at bounding box center [616, 132] width 169 height 11
click at [521, 130] on input "Edit all future payments in this series" at bounding box center [514, 133] width 11 height 11
radio input "true"
click at [582, 215] on input "Submit" at bounding box center [604, 208] width 215 height 24
type input "2,630.51"
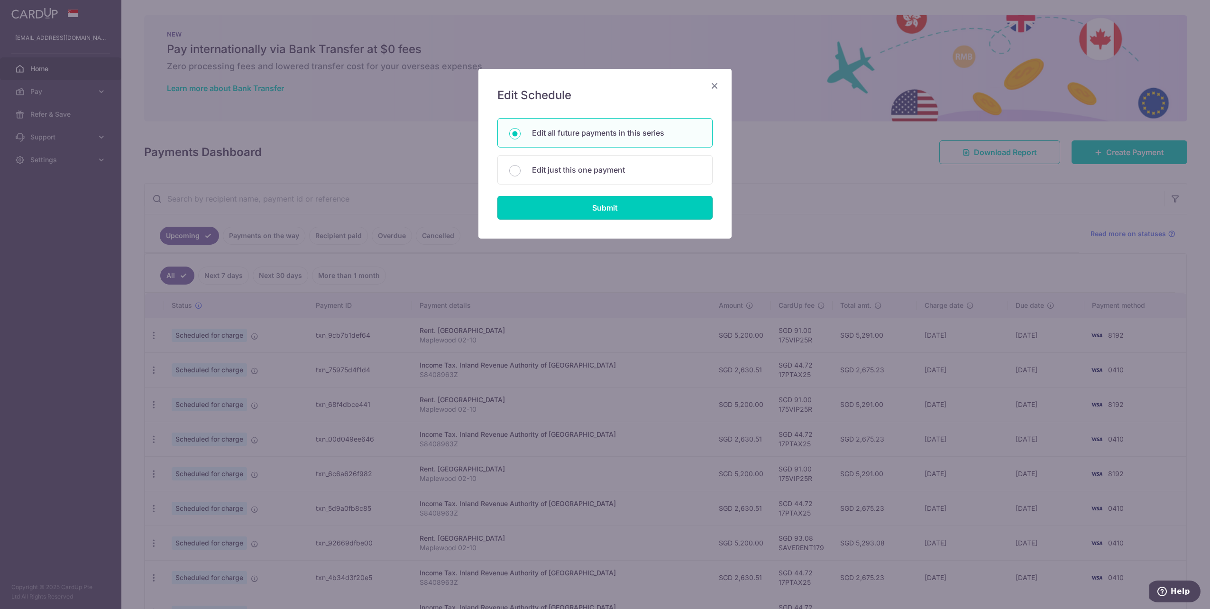
radio input "true"
type input "S8408963Z"
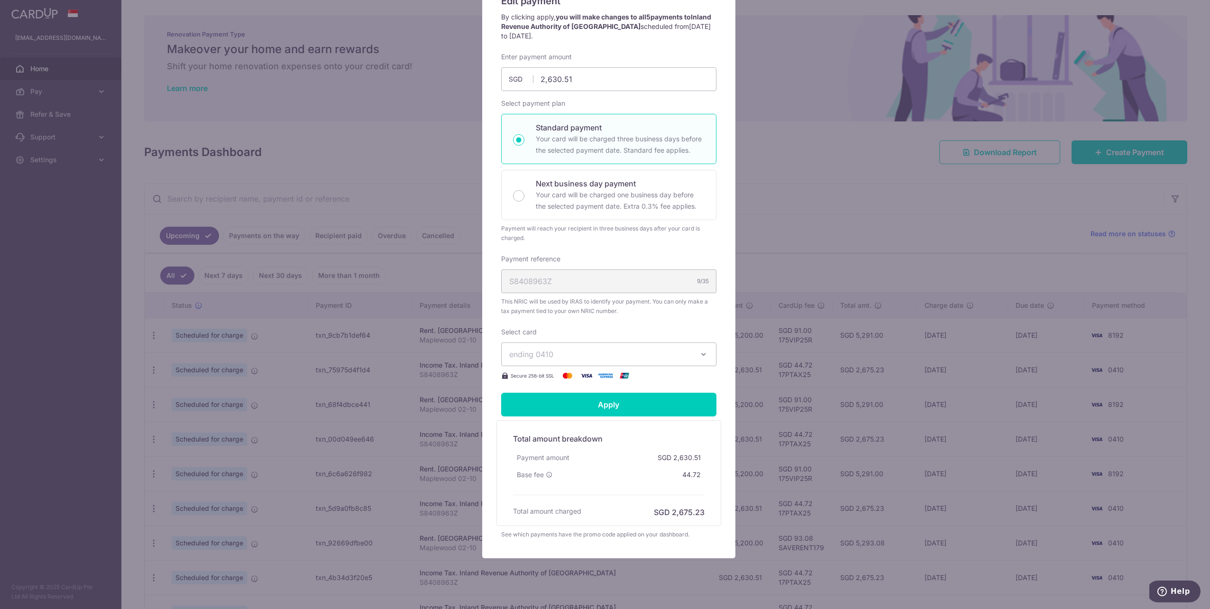
scroll to position [95, 0]
click at [597, 357] on span "ending 0410" at bounding box center [600, 353] width 182 height 11
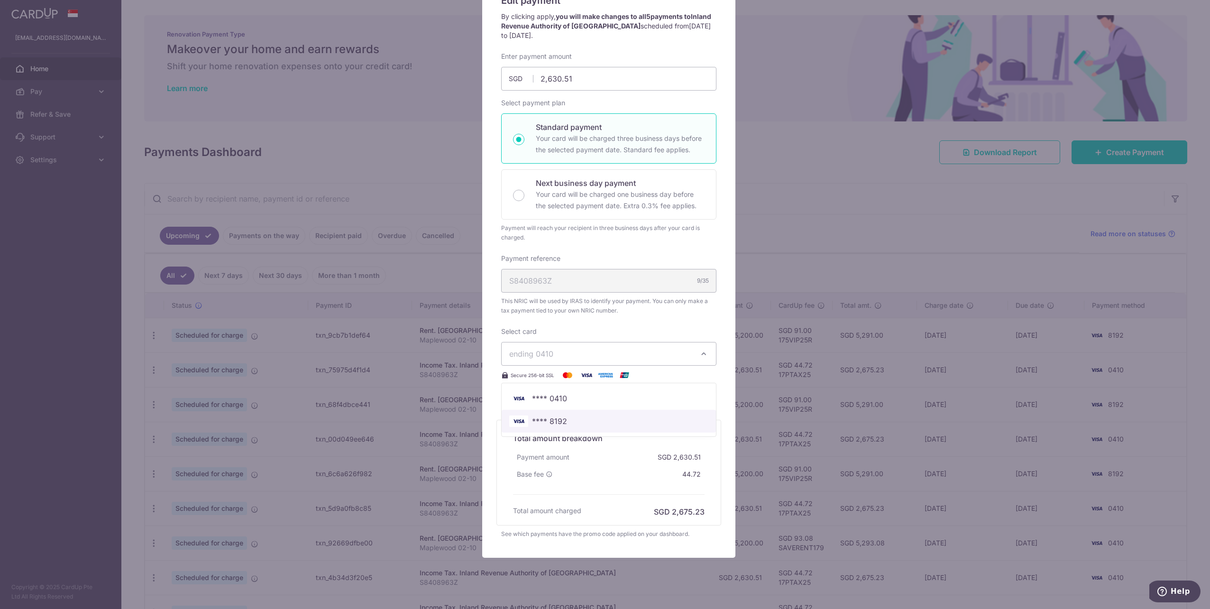
click at [570, 419] on span "**** 8192" at bounding box center [608, 420] width 199 height 11
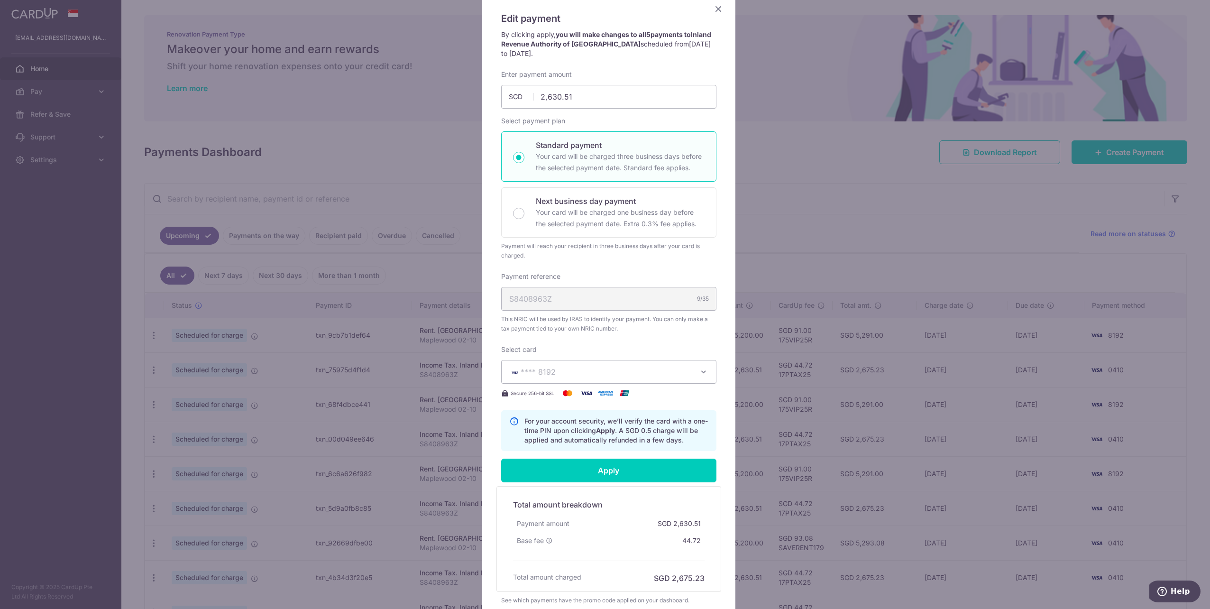
scroll to position [161, 0]
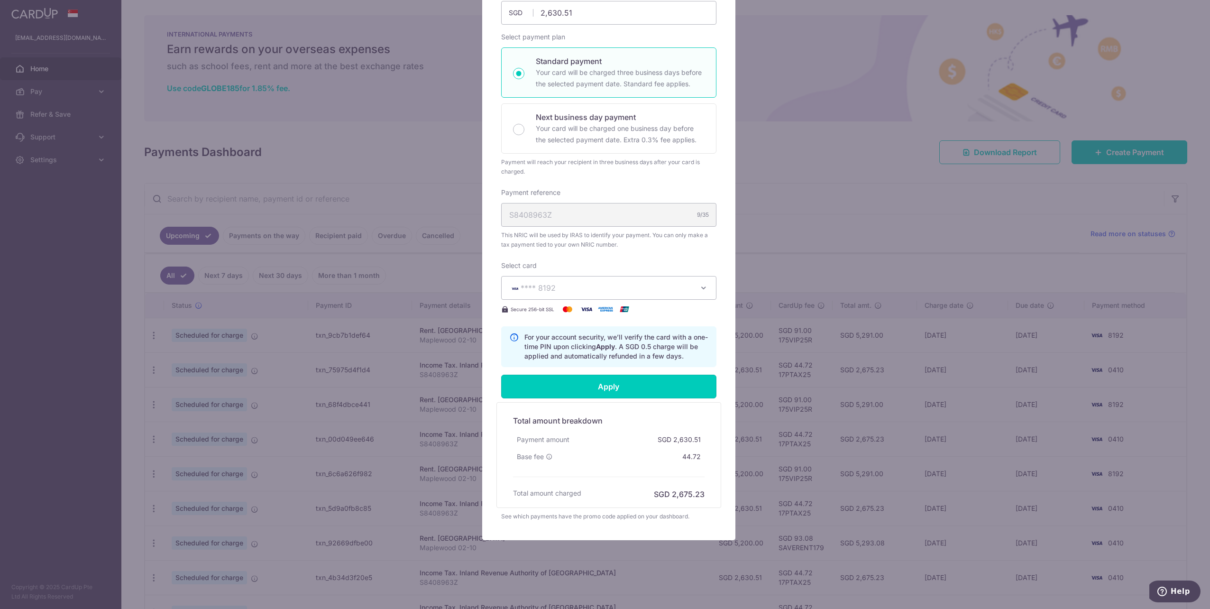
click at [606, 381] on input "Apply" at bounding box center [608, 387] width 215 height 24
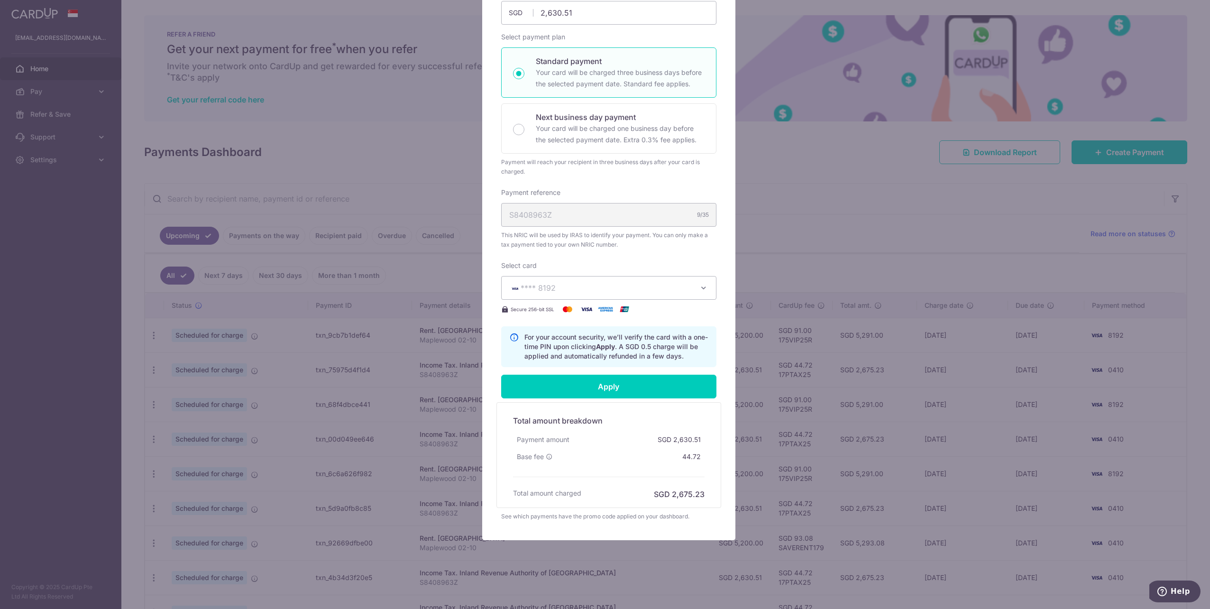
type input "Successfully Applied"
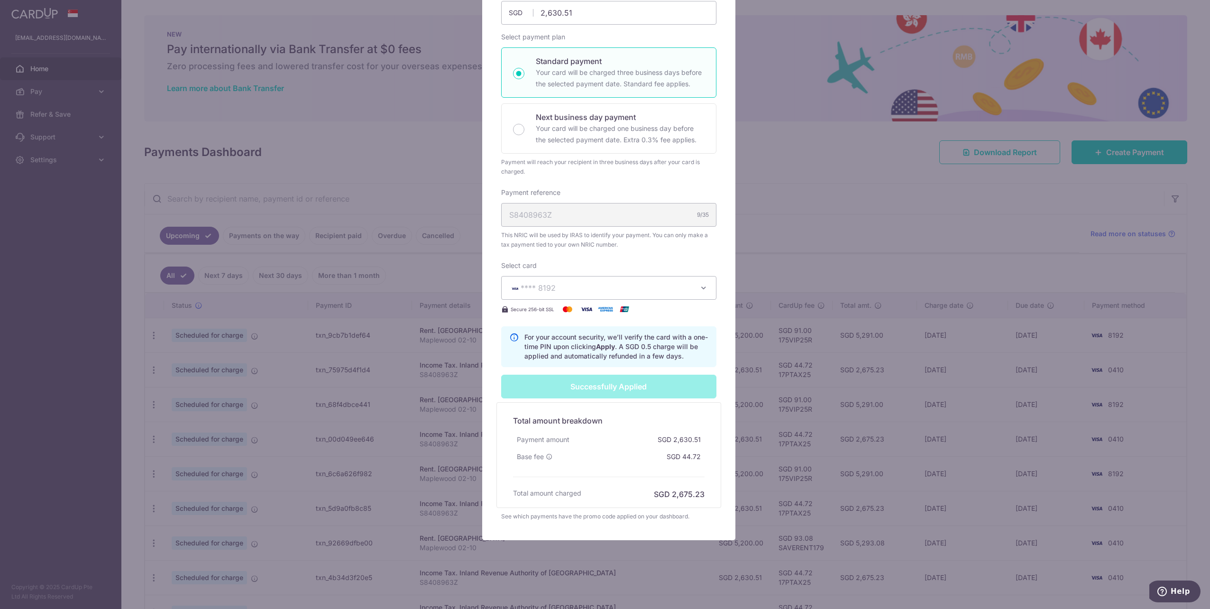
click at [772, 251] on div "Edit payment By clicking apply, you will make changes to all 5 payments to Inla…" at bounding box center [605, 304] width 1210 height 609
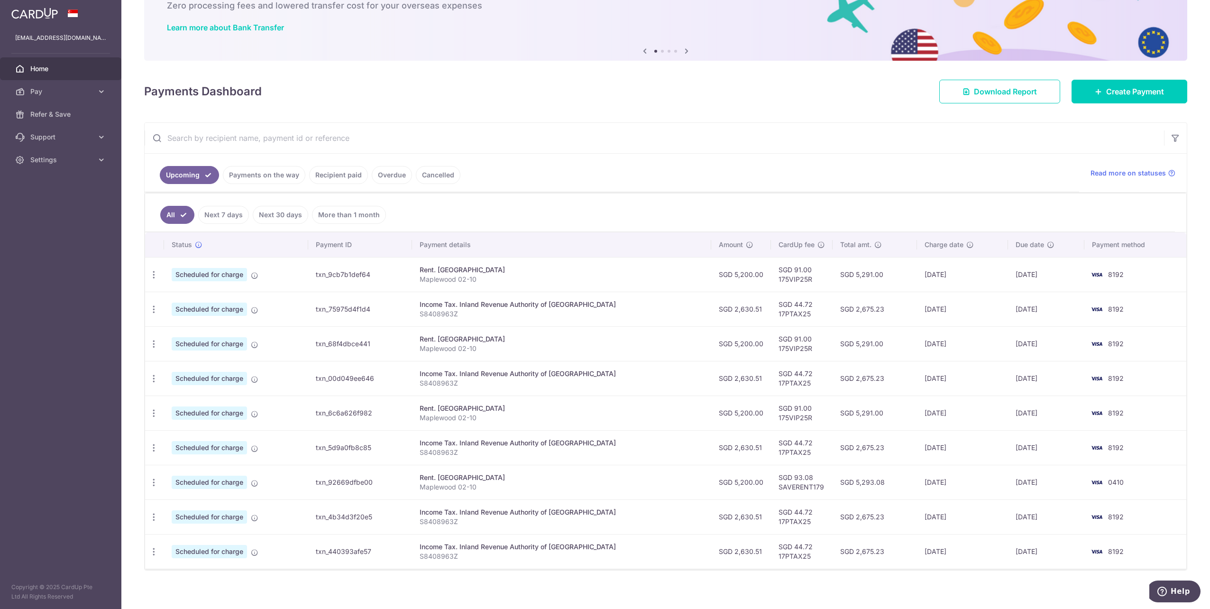
scroll to position [67, 0]
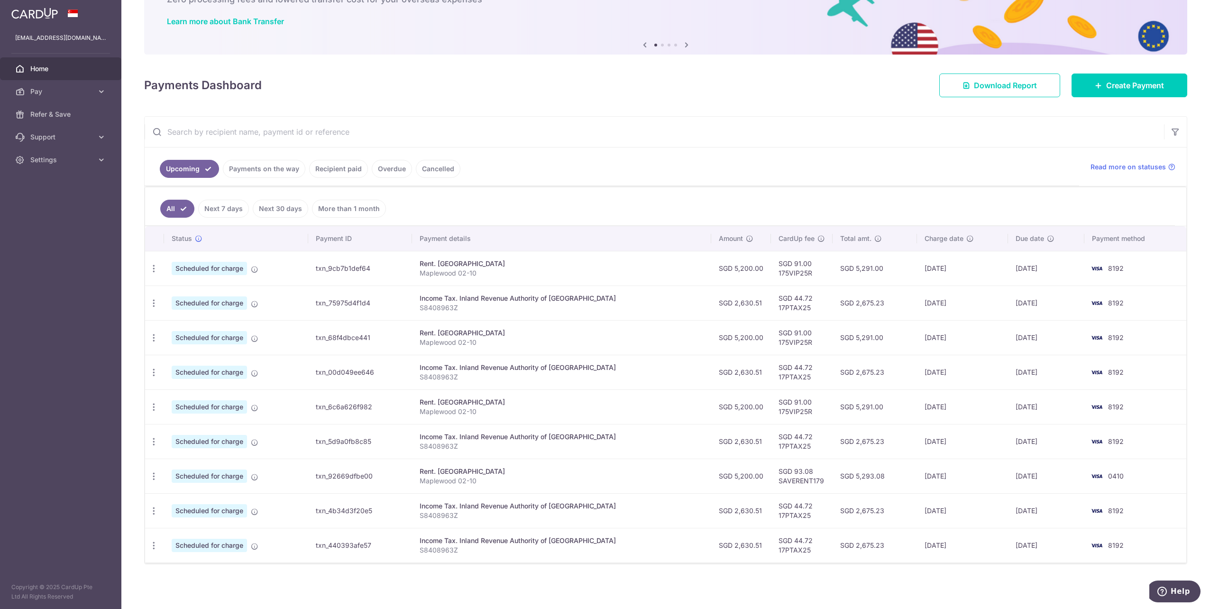
click at [158, 479] on icon "button" at bounding box center [154, 476] width 10 height 10
click at [178, 508] on span "Update payment" at bounding box center [204, 501] width 64 height 11
radio input "true"
type input "5,200.00"
type input "22/01/2026"
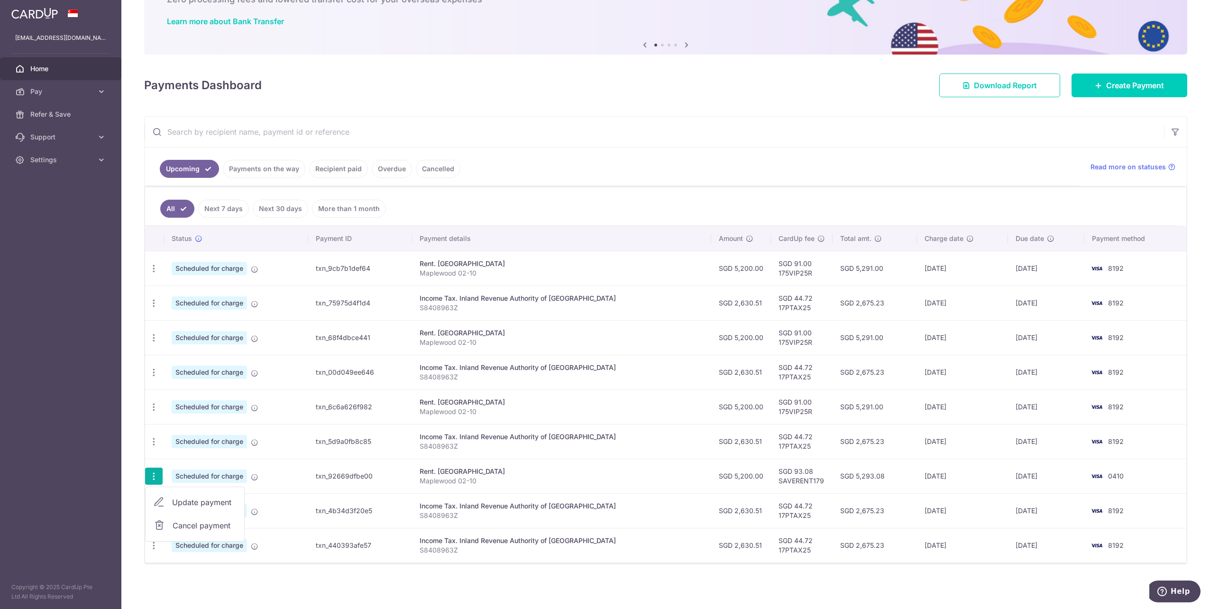
type input "Maplewood 02-10"
type input "SAVERENT179"
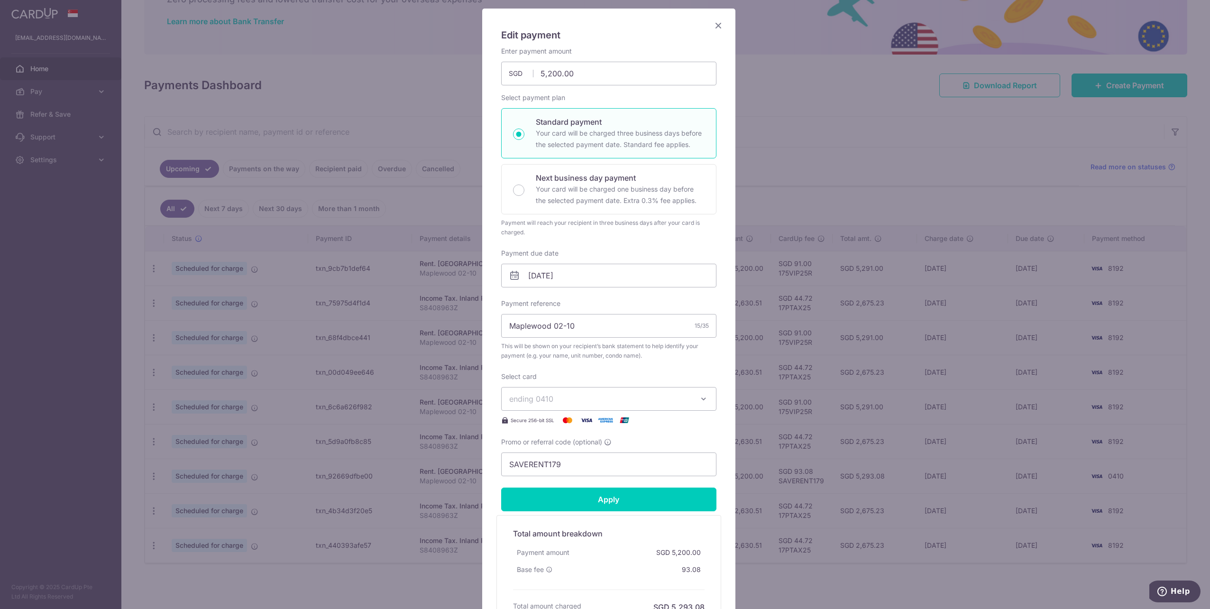
scroll to position [95, 0]
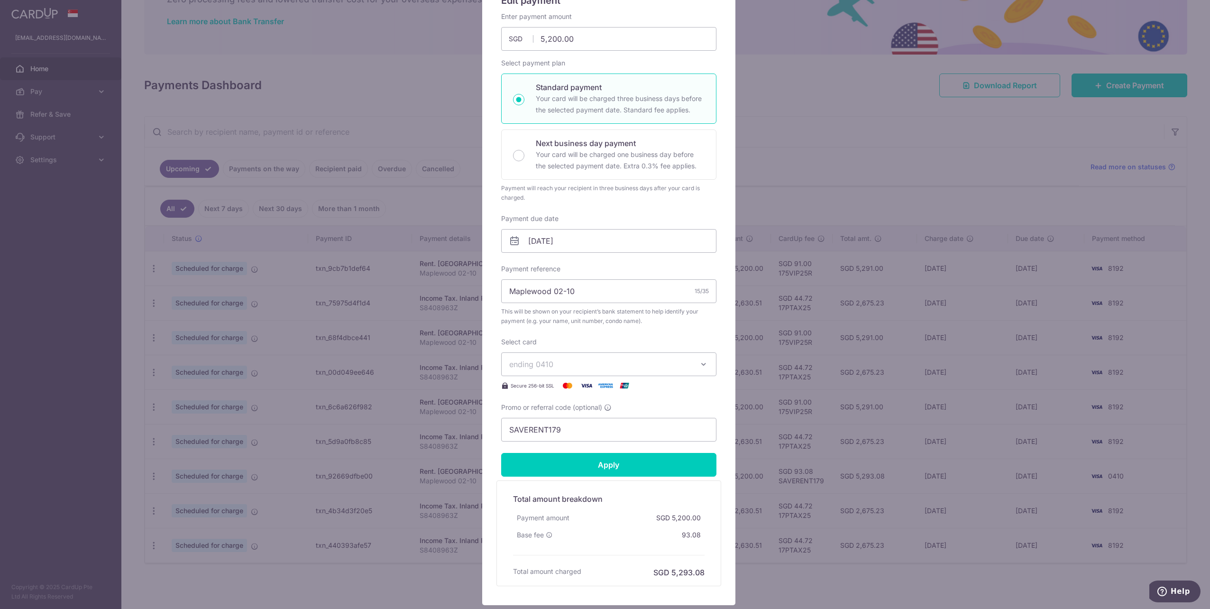
click at [579, 363] on span "ending 0410" at bounding box center [600, 363] width 182 height 11
click at [579, 429] on span "**** 8192" at bounding box center [608, 431] width 199 height 11
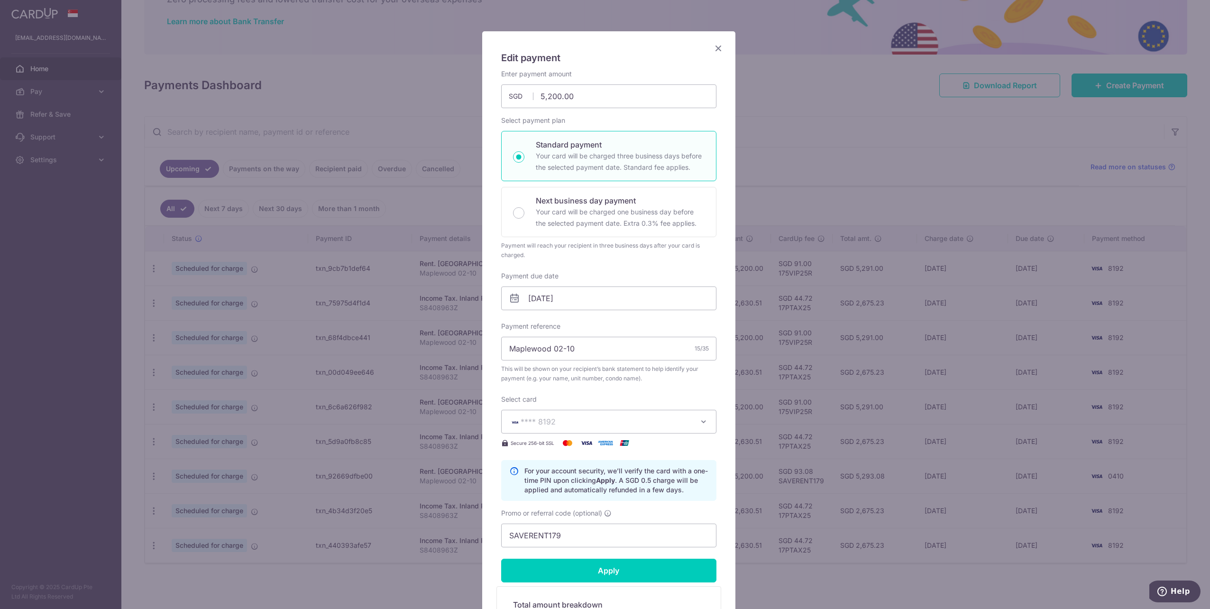
scroll to position [190, 0]
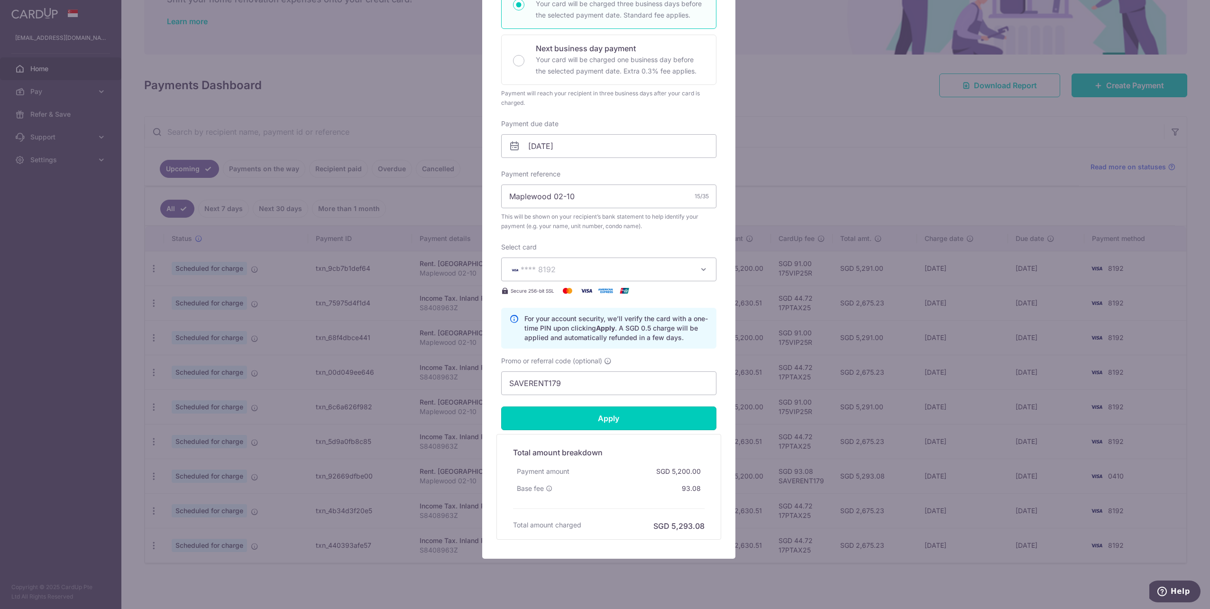
click at [624, 420] on input "Apply" at bounding box center [608, 418] width 215 height 24
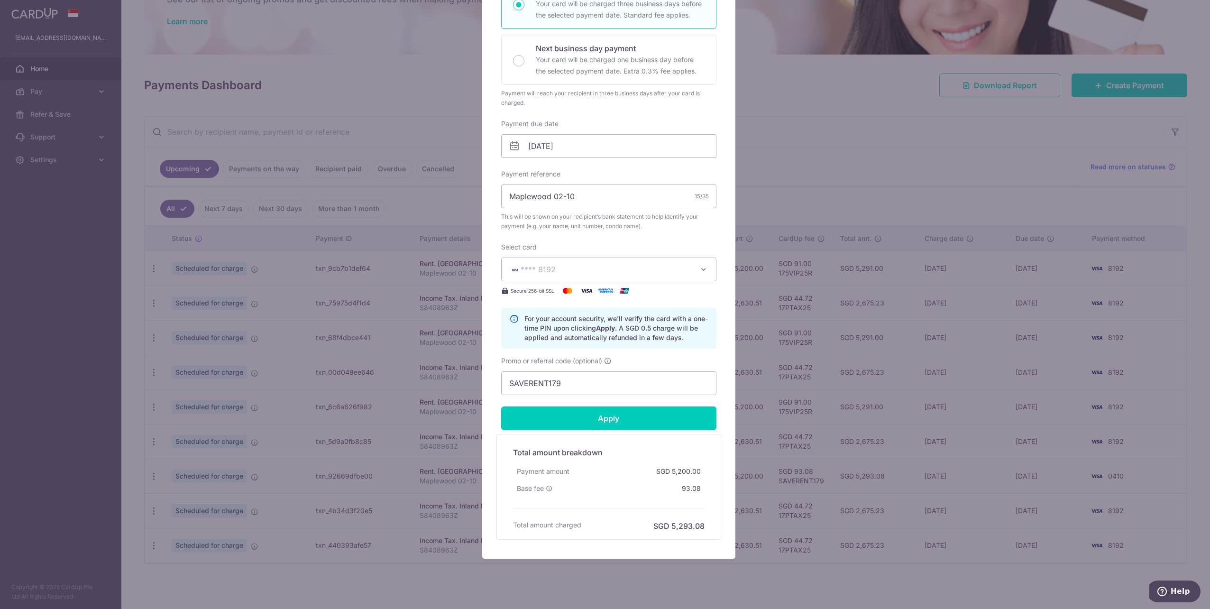
type input "Successfully Applied"
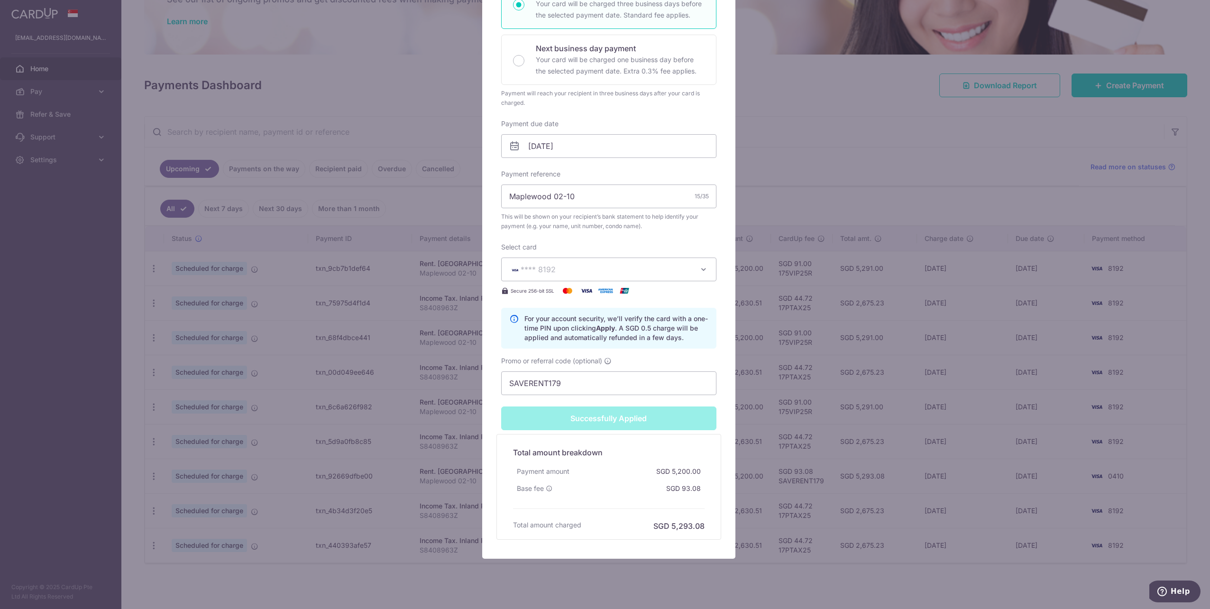
click at [843, 253] on div "Edit payment By clicking apply, you will make changes to all payments to Maplew…" at bounding box center [605, 304] width 1210 height 609
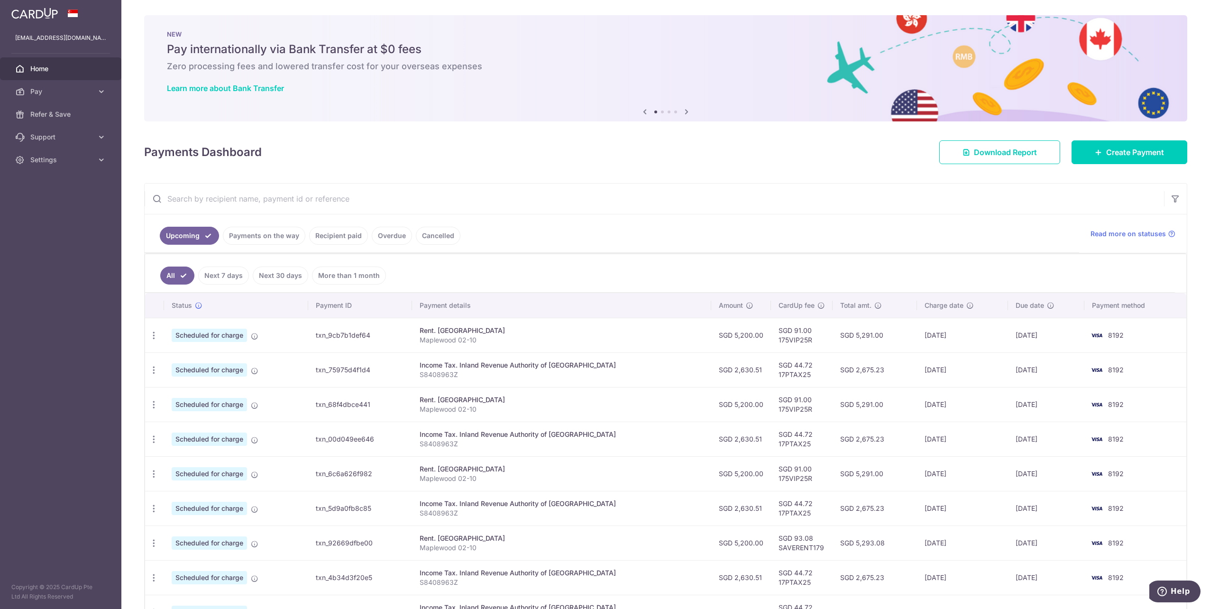
click at [86, 156] on span "Settings" at bounding box center [61, 159] width 63 height 9
click at [44, 200] on link "Logout" at bounding box center [60, 205] width 121 height 23
